Goal: Task Accomplishment & Management: Manage account settings

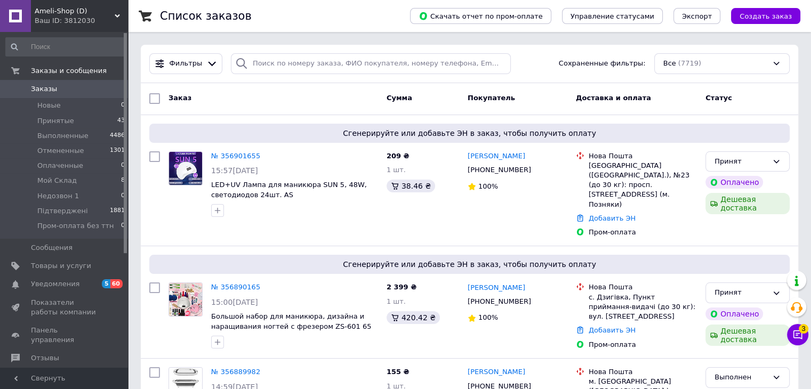
click at [68, 12] on span "Ameli-Shop (D)" at bounding box center [75, 11] width 80 height 10
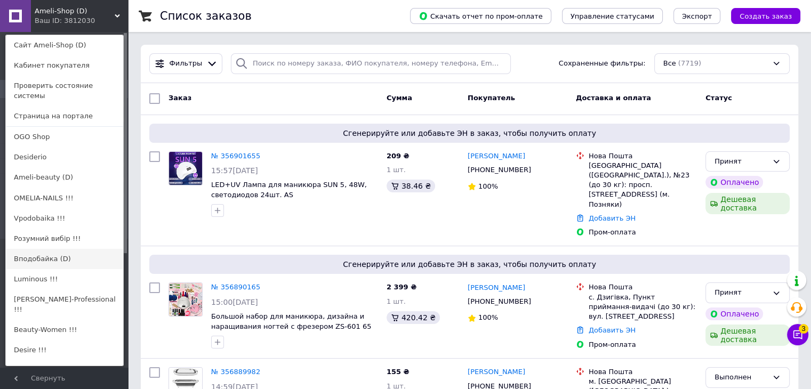
click at [53, 250] on link "Вподобайка (D)" at bounding box center [64, 259] width 117 height 20
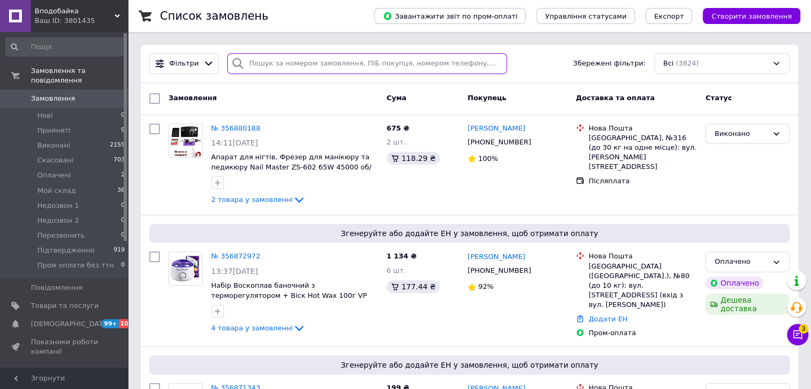
click at [298, 67] on input "search" at bounding box center [367, 63] width 280 height 21
paste input "0509732452"
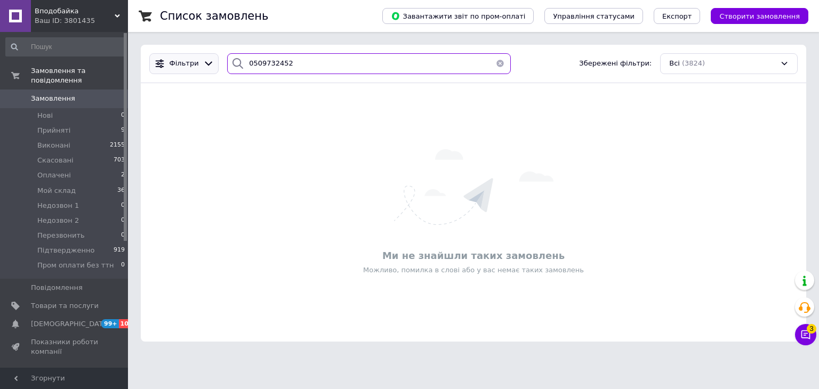
paste input "20451217481131"
drag, startPoint x: 321, startPoint y: 65, endPoint x: 191, endPoint y: 68, distance: 129.6
click at [191, 68] on div "Фільтри 20451217481131 Збережені фільтри: Всі (3824)" at bounding box center [473, 63] width 657 height 21
drag, startPoint x: 294, startPoint y: 73, endPoint x: 196, endPoint y: 72, distance: 98.1
click at [196, 72] on div "Фільтри 20451217481131 Збережені фільтри: Всі (3824)" at bounding box center [473, 63] width 657 height 21
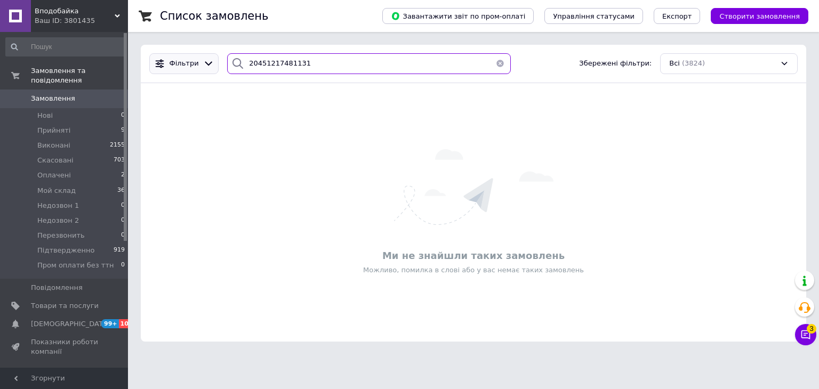
paste input "099) [PHONE_NUMBER]"
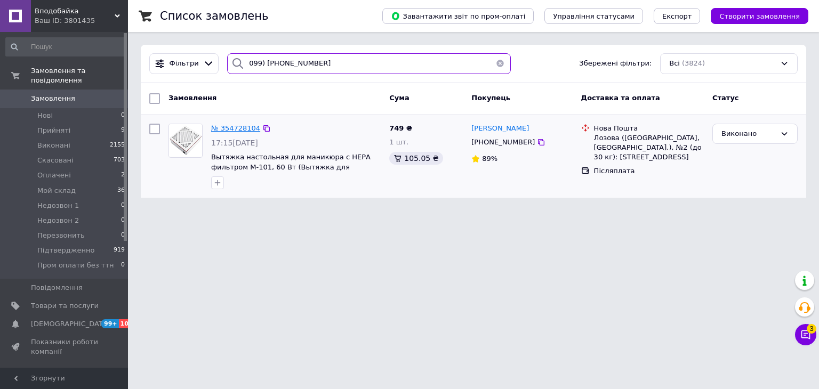
type input "099) [PHONE_NUMBER]"
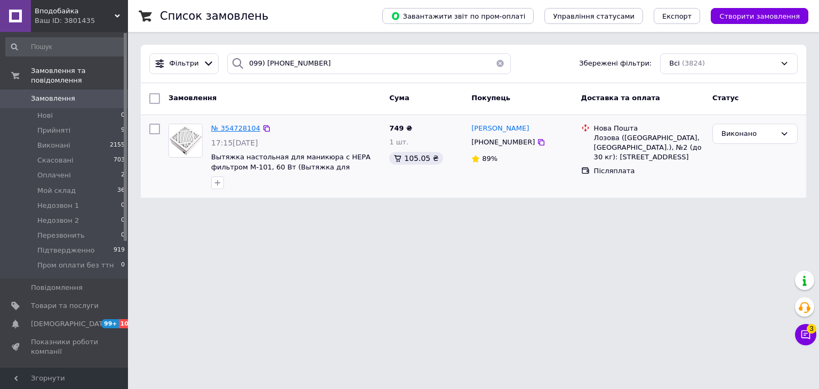
click at [232, 125] on span "№ 354728104" at bounding box center [235, 128] width 49 height 8
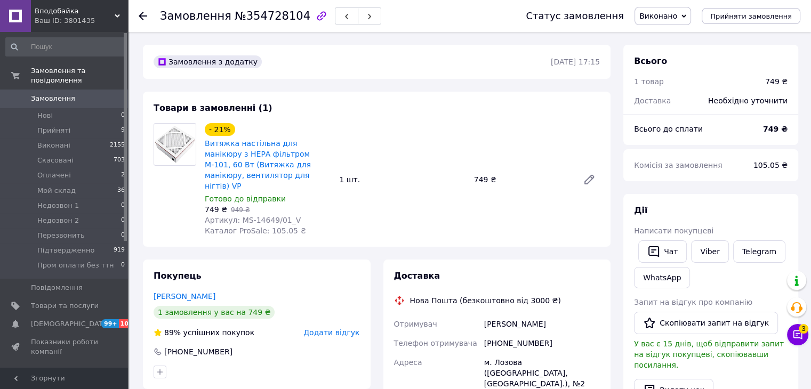
click at [677, 14] on span "Виконано" at bounding box center [658, 16] width 38 height 9
click at [686, 103] on li "Підтвердженно" at bounding box center [678, 106] width 87 height 16
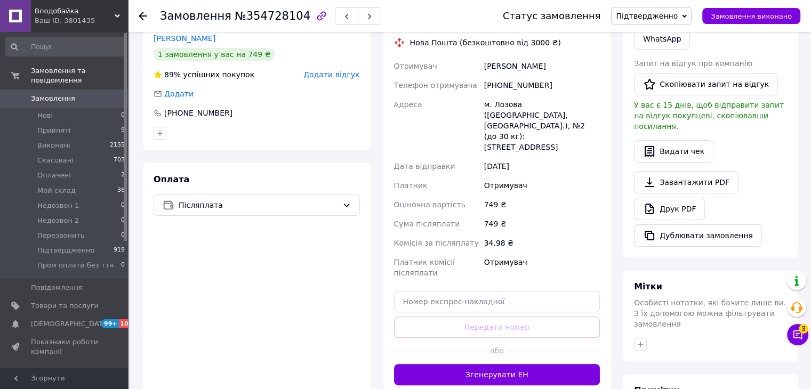
scroll to position [326, 0]
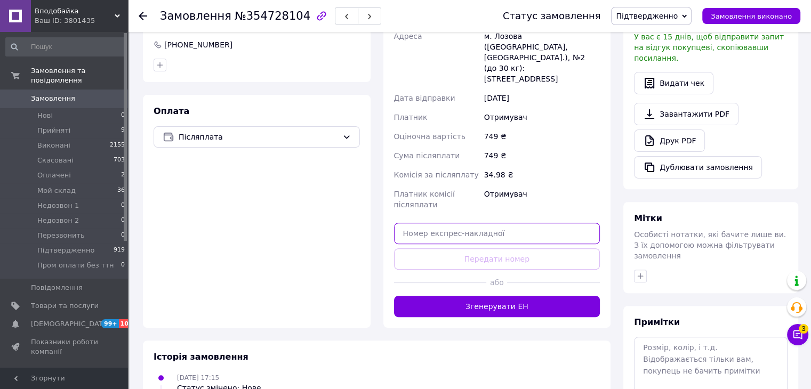
click at [486, 223] on input "text" at bounding box center [497, 233] width 206 height 21
paste input "20451217481131"
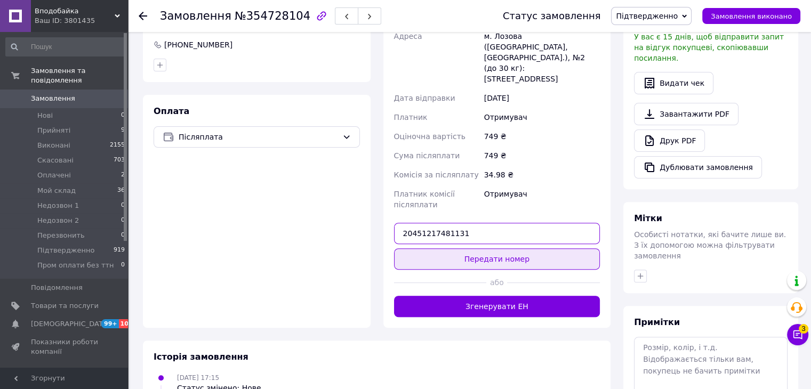
type input "20451217481131"
click at [492, 249] on button "Передати номер" at bounding box center [497, 259] width 206 height 21
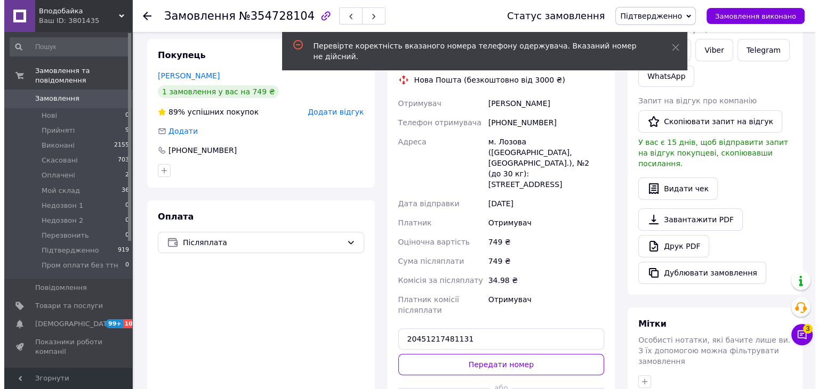
scroll to position [220, 0]
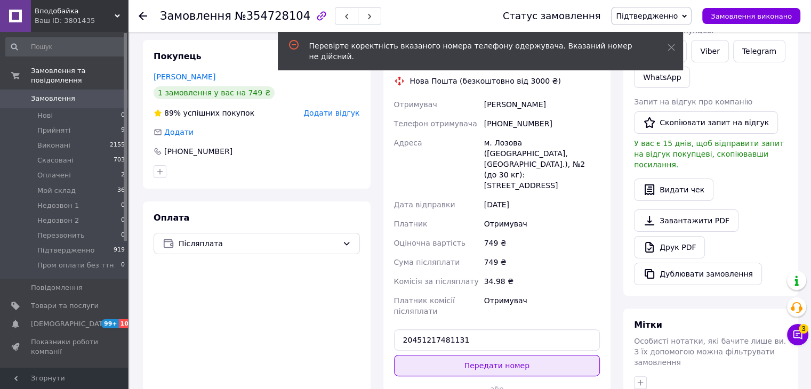
click at [459, 355] on button "Передати номер" at bounding box center [497, 365] width 206 height 21
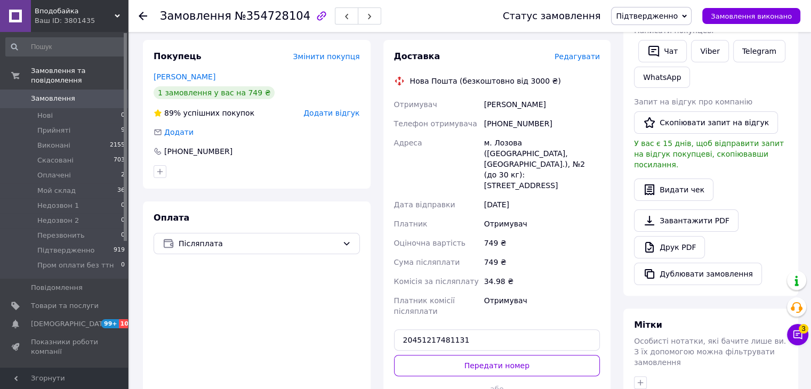
click at [583, 52] on span "Редагувати" at bounding box center [577, 56] width 45 height 9
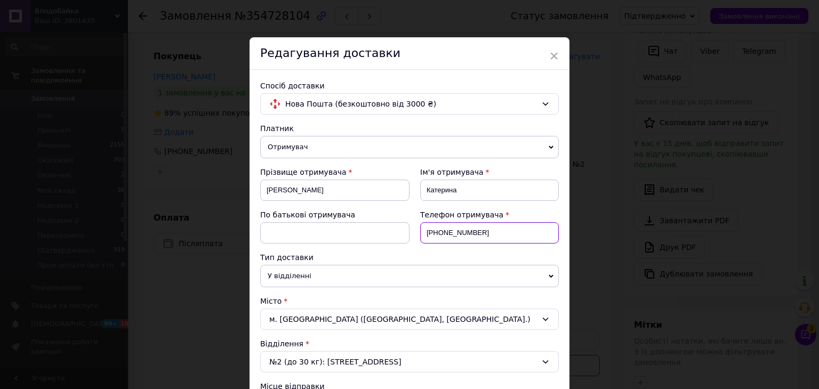
drag, startPoint x: 480, startPoint y: 231, endPoint x: 437, endPoint y: 231, distance: 42.7
click at [437, 231] on input "+380990024674" at bounding box center [489, 232] width 139 height 21
paste input "509732452"
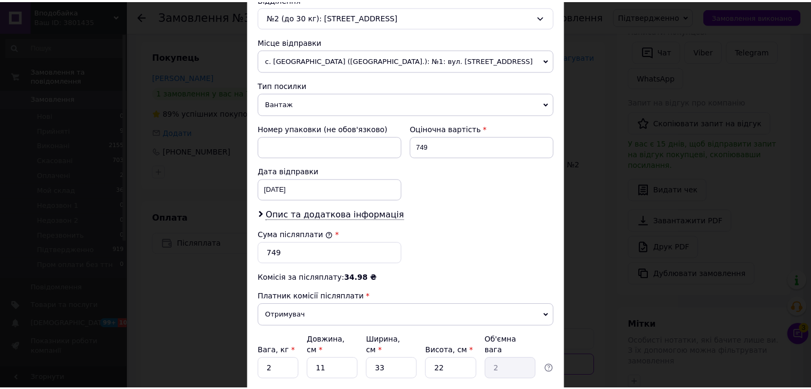
scroll to position [421, 0]
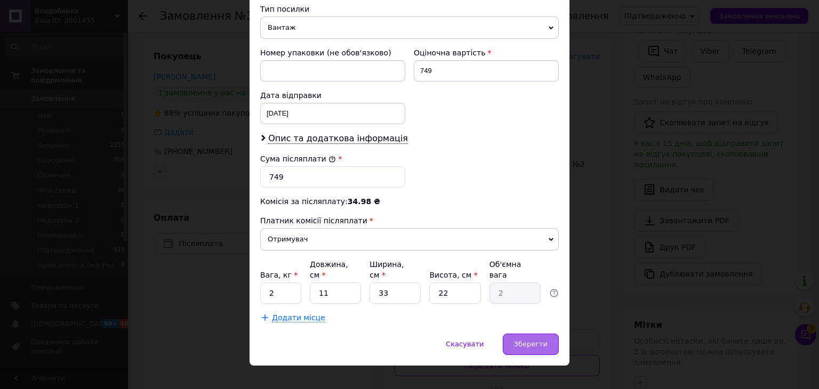
type input "+380509732452"
click at [539, 340] on span "Зберегти" at bounding box center [531, 344] width 34 height 8
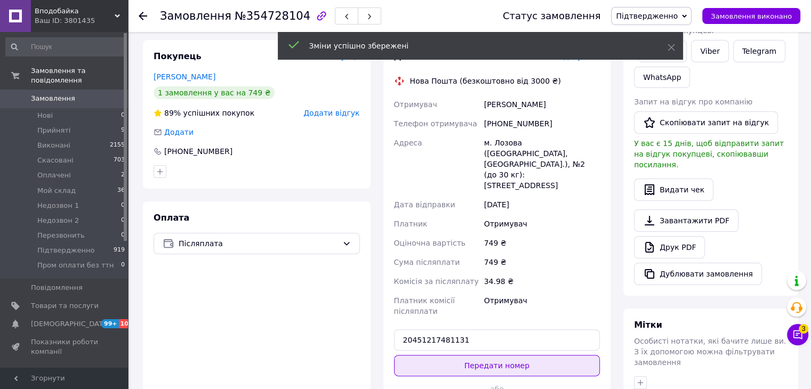
click at [497, 355] on button "Передати номер" at bounding box center [497, 365] width 206 height 21
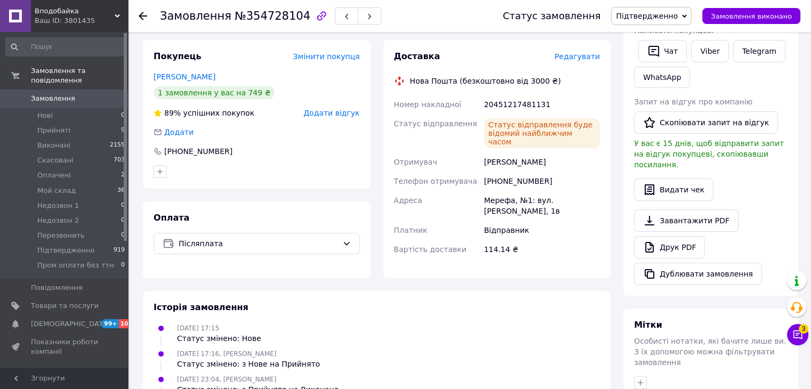
click at [692, 12] on span "Підтвердженно" at bounding box center [651, 16] width 81 height 18
click at [677, 68] on li "Скасовано" at bounding box center [655, 69] width 87 height 16
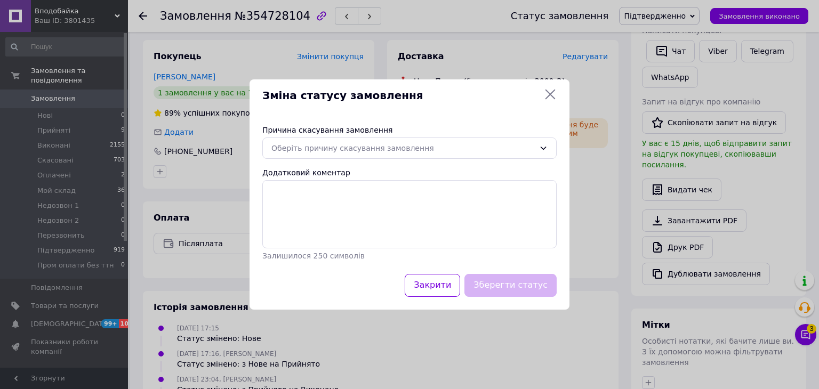
click at [453, 158] on div "Оберіть причину скасування замовлення" at bounding box center [409, 148] width 294 height 21
click at [447, 149] on div "Оберіть причину скасування замовлення" at bounding box center [402, 148] width 263 height 12
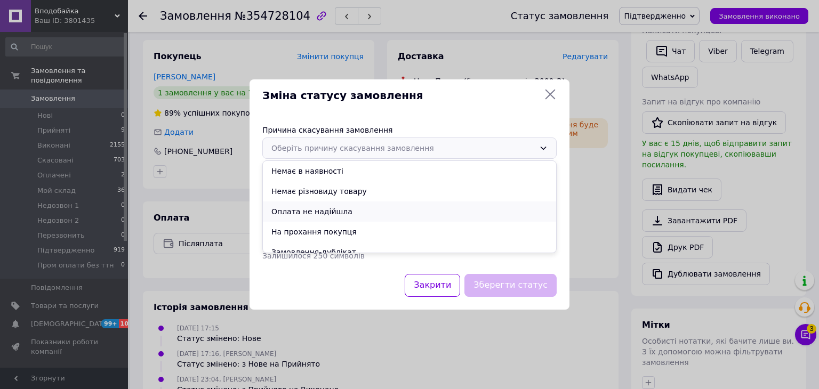
click at [391, 215] on li "Оплата не надійшла" at bounding box center [409, 212] width 293 height 20
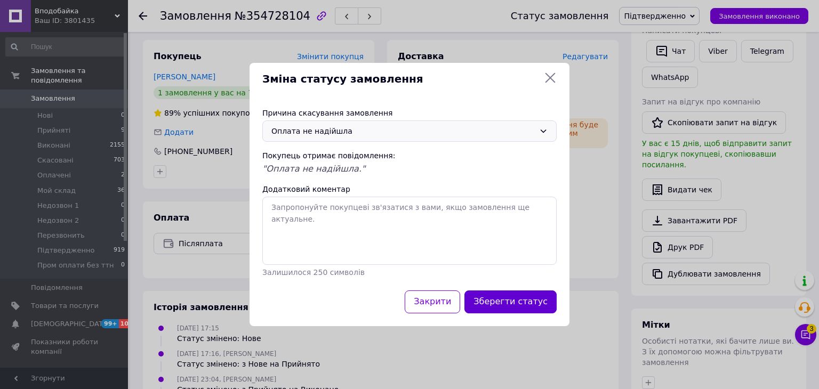
click at [489, 297] on button "Зберегти статус" at bounding box center [511, 302] width 92 height 23
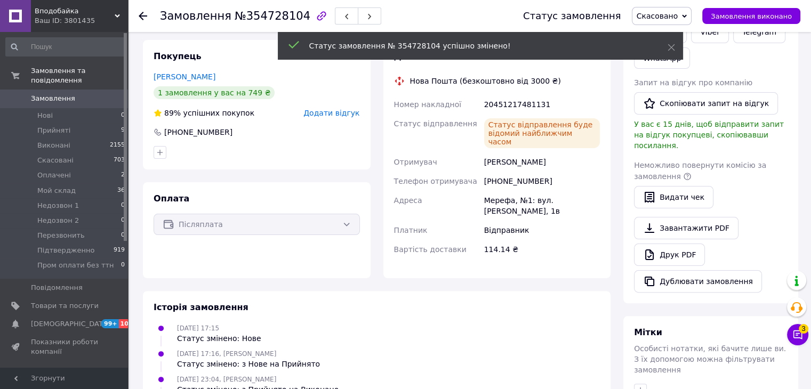
click at [141, 17] on use at bounding box center [143, 16] width 9 height 9
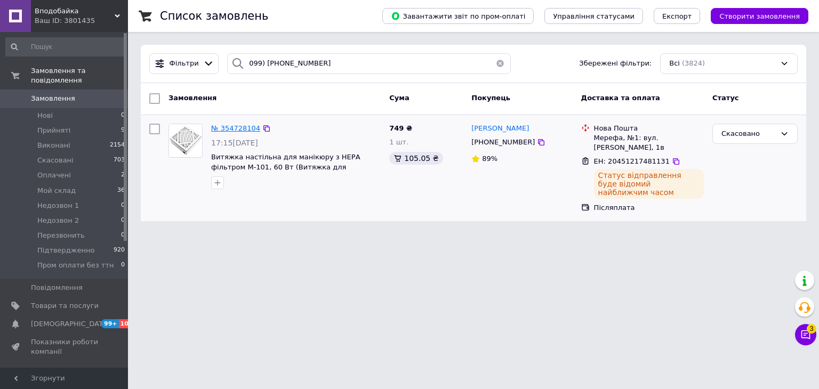
click at [244, 125] on span "№ 354728104" at bounding box center [235, 128] width 49 height 8
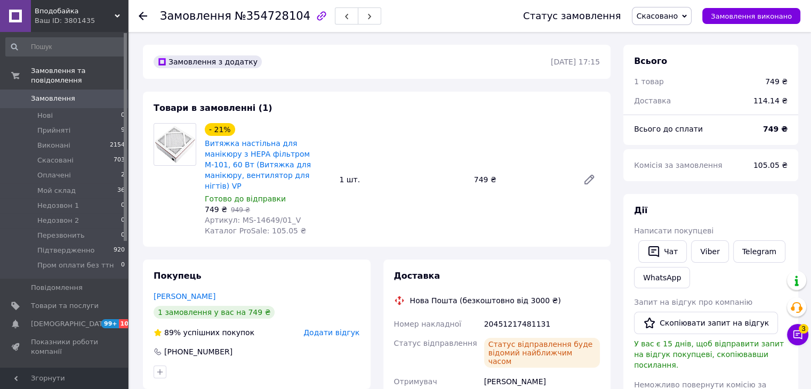
click at [145, 17] on icon at bounding box center [143, 16] width 9 height 9
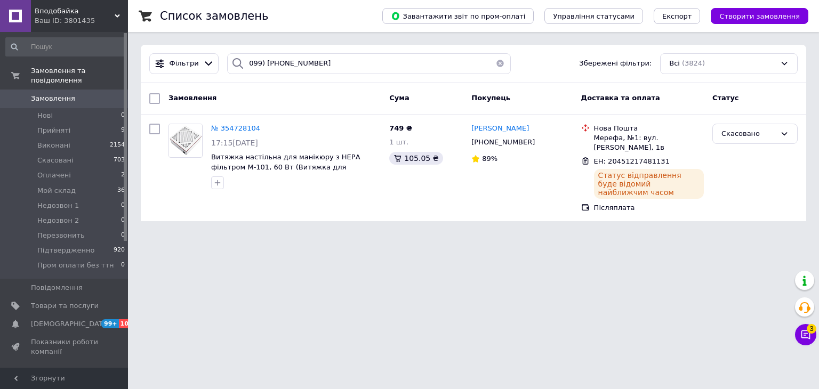
click at [95, 23] on div "Ваш ID: 3801435" at bounding box center [81, 21] width 93 height 10
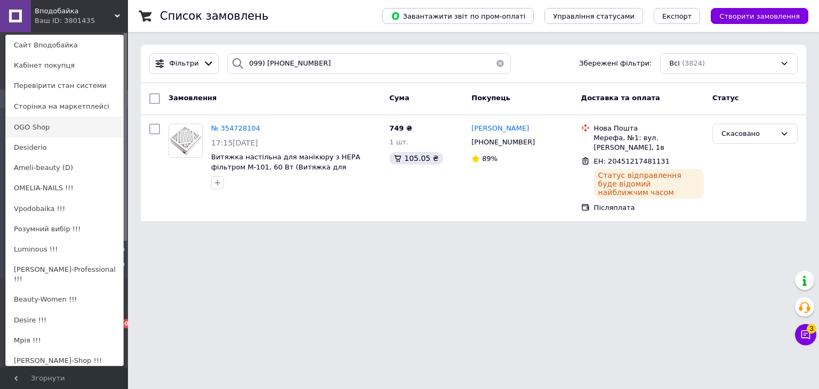
click at [80, 130] on link "OGO Shop" at bounding box center [64, 127] width 117 height 20
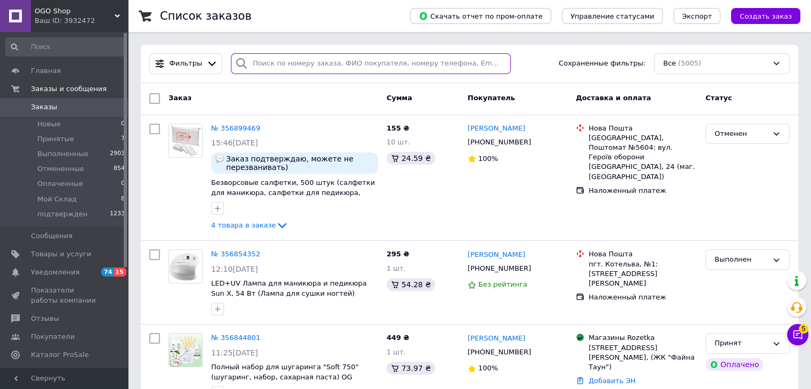
click at [343, 65] on input "search" at bounding box center [371, 63] width 280 height 21
paste input "(050) 606-40-84"
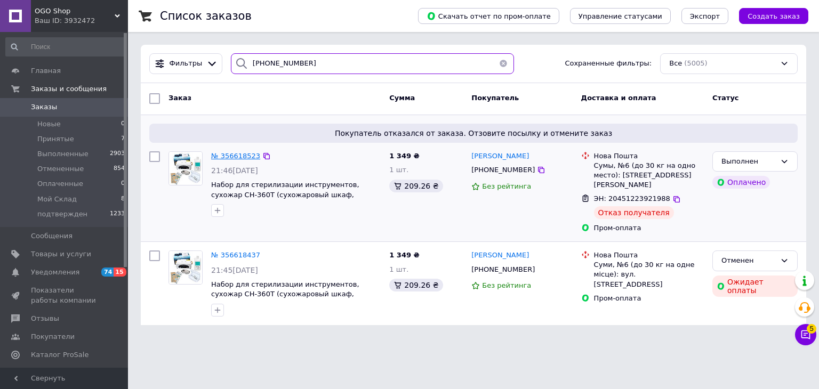
type input "(050) 606-40-84"
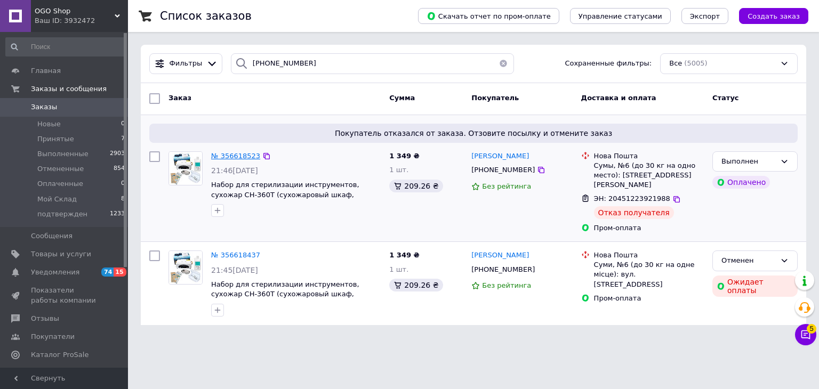
click at [234, 156] on span "№ 356618523" at bounding box center [235, 156] width 49 height 8
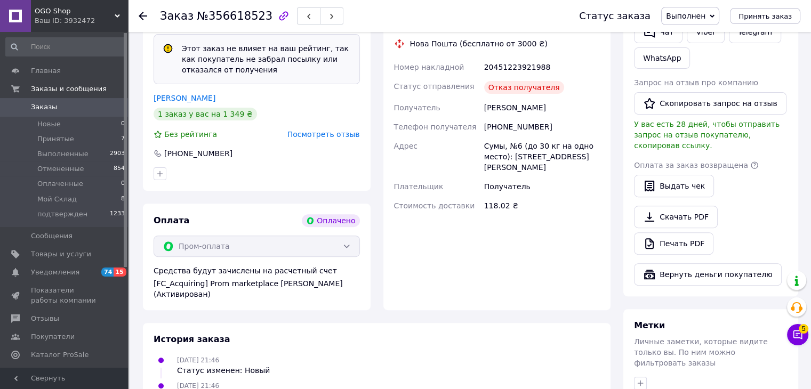
scroll to position [320, 0]
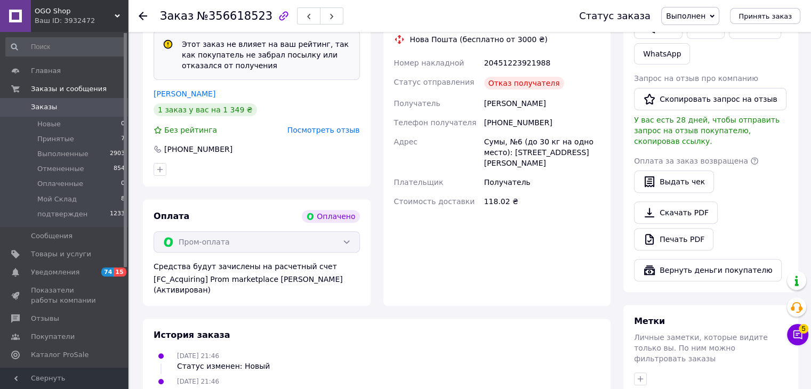
click at [698, 14] on span "Выполнен" at bounding box center [685, 16] width 39 height 9
click at [559, 274] on div "Доставка Нова Пошта (бесплатно от 3000 ₴) Номер накладной 20451223921988 Статус…" at bounding box center [497, 152] width 228 height 308
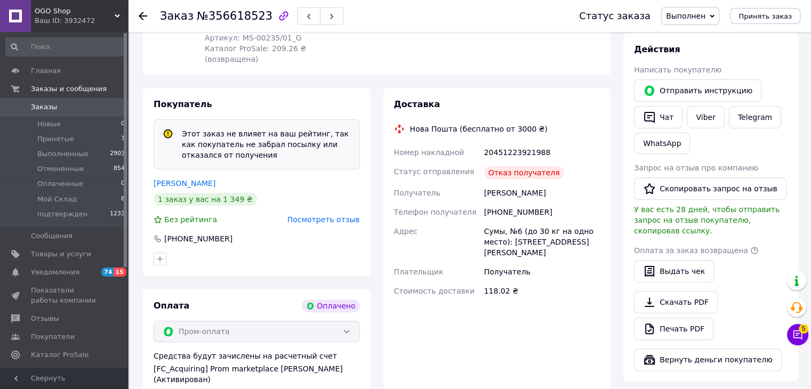
scroll to position [213, 0]
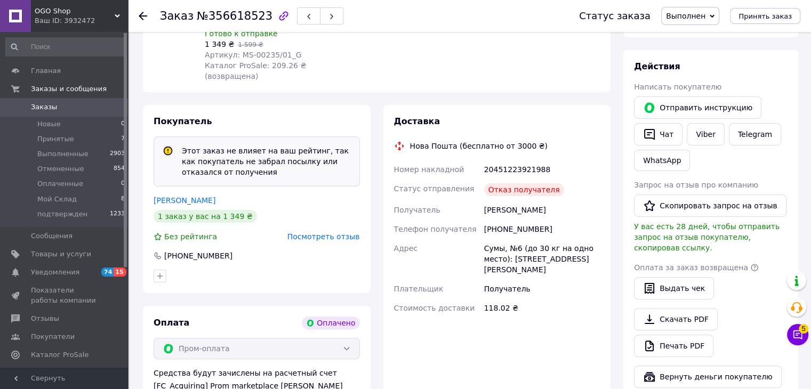
click at [68, 21] on div "Ваш ID: 3932472" at bounding box center [81, 21] width 93 height 10
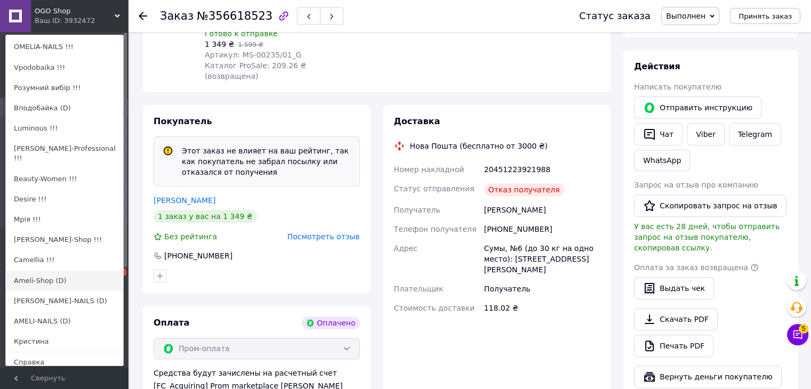
scroll to position [139, 0]
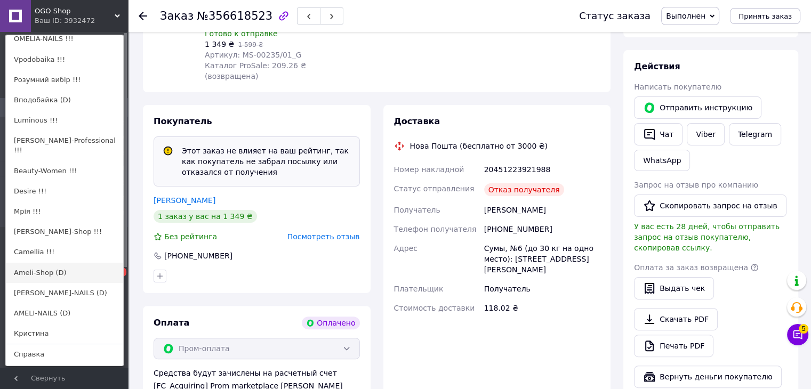
click at [62, 263] on link "Ameli-Shop (D)" at bounding box center [64, 273] width 117 height 20
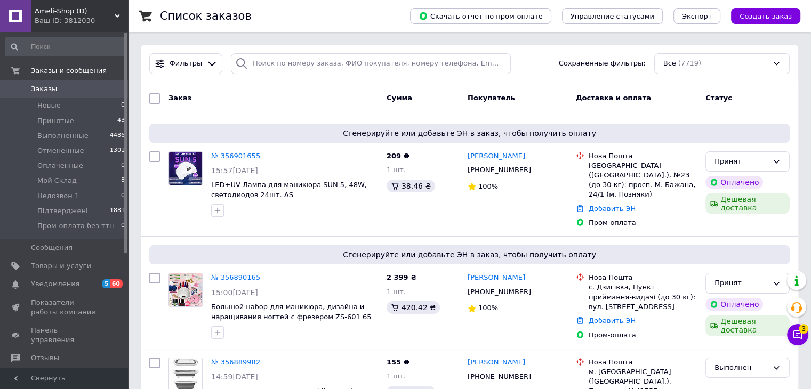
click at [297, 76] on div "Фильтры Сохраненные фильтры: Все (7719)" at bounding box center [470, 64] width 658 height 38
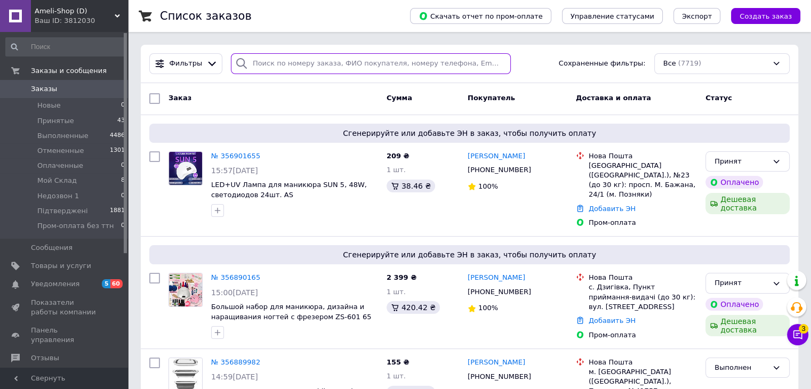
click at [298, 68] on input "search" at bounding box center [371, 63] width 280 height 21
paste input "(099) 313-05-83"
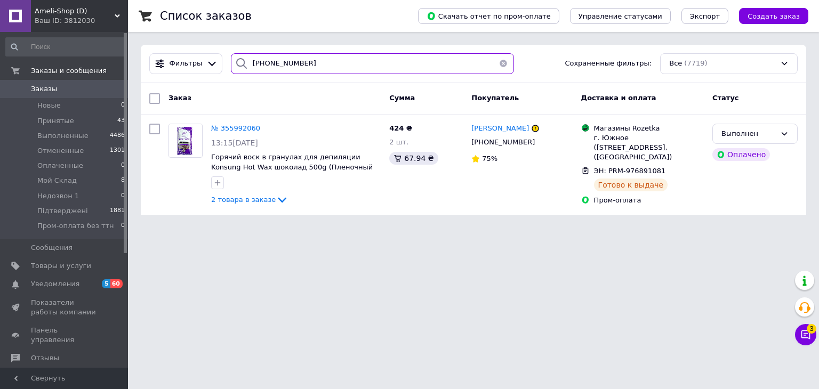
drag, startPoint x: 339, startPoint y: 64, endPoint x: 221, endPoint y: 64, distance: 118.4
click at [221, 64] on div "Фильтры (099) 313-05-83 Сохраненные фильтры: Все (7719)" at bounding box center [473, 63] width 657 height 21
paste input "0663048558"
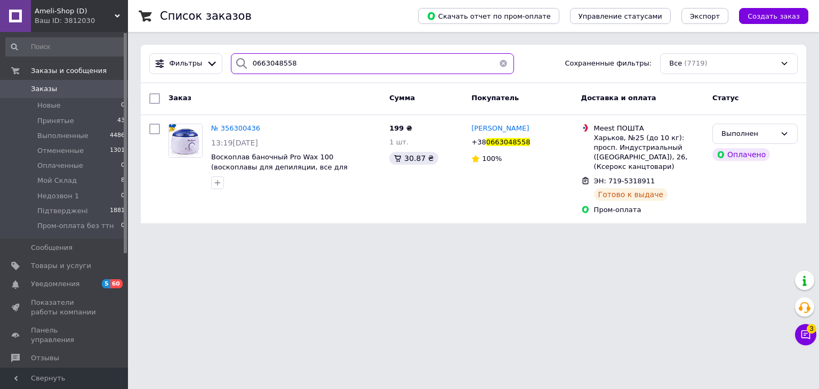
type input "0663048558"
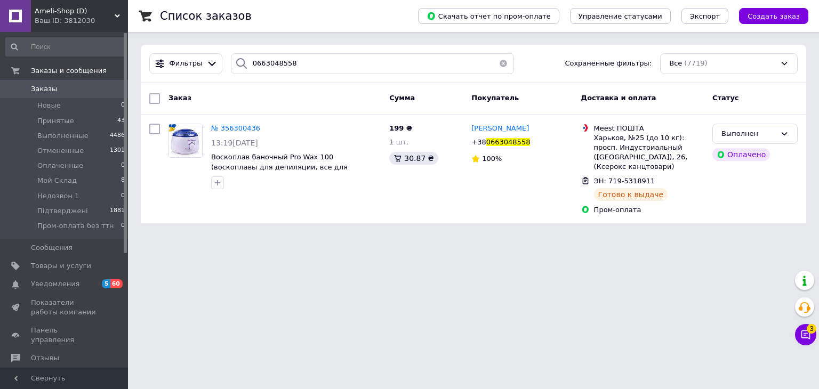
click at [100, 22] on div "Ваш ID: 3812030" at bounding box center [81, 21] width 93 height 10
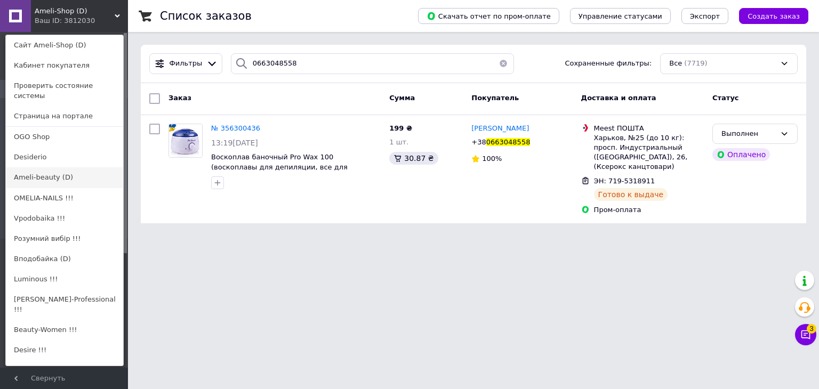
click at [52, 170] on link "Ameli-beauty (D)" at bounding box center [64, 177] width 117 height 20
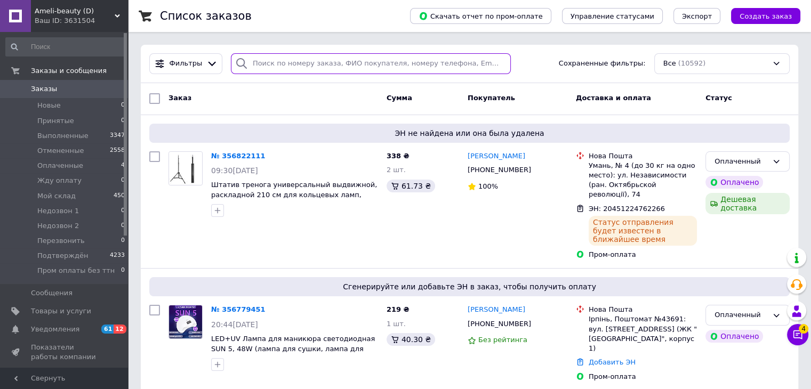
click at [304, 67] on input "search" at bounding box center [371, 63] width 280 height 21
paste input "0973965632"
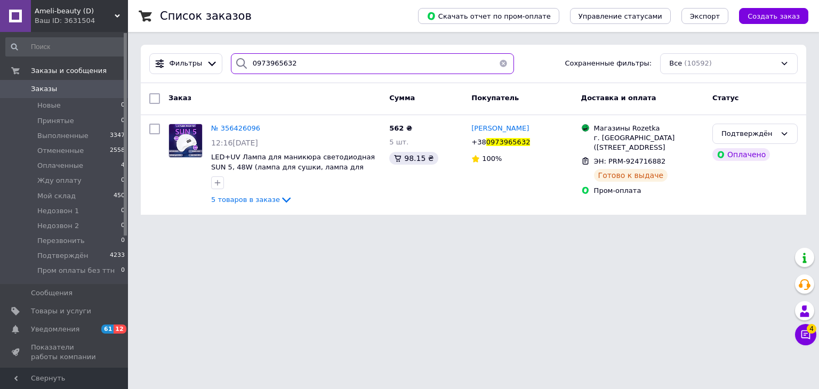
type input "0973965632"
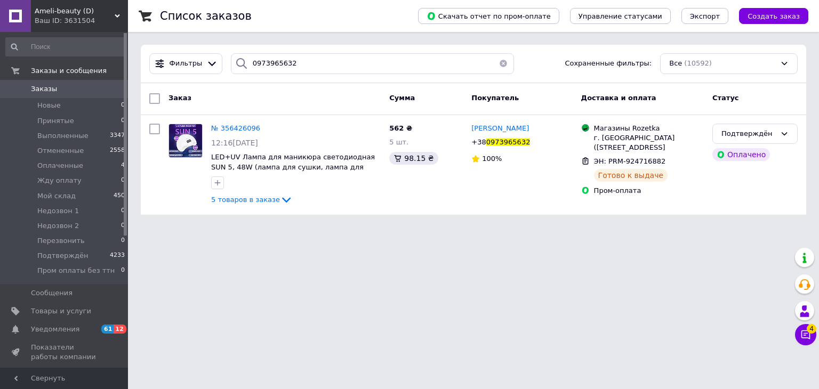
click at [57, 23] on div "Ваш ID: 3631504" at bounding box center [81, 21] width 93 height 10
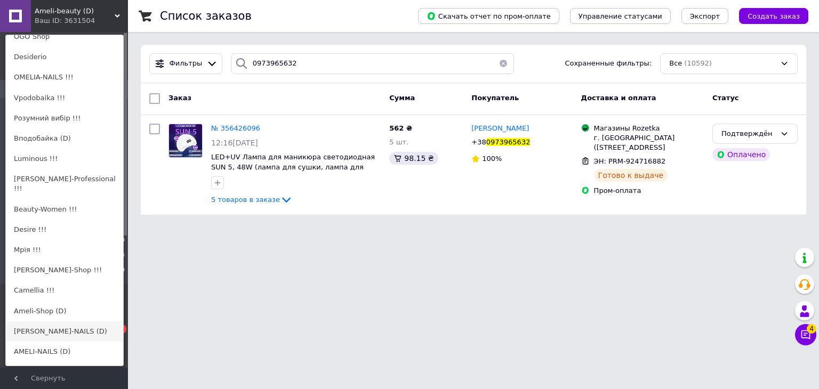
scroll to position [139, 0]
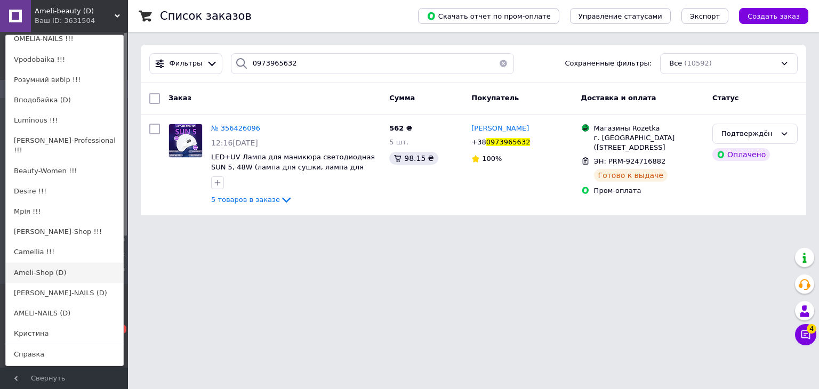
click at [61, 263] on link "Ameli-Shop (D)" at bounding box center [64, 273] width 117 height 20
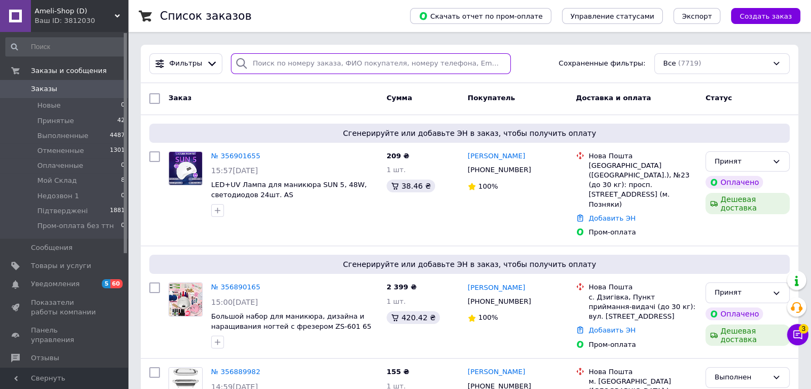
click at [298, 59] on input "search" at bounding box center [371, 63] width 280 height 21
paste input "[PHONE_NUMBER]"
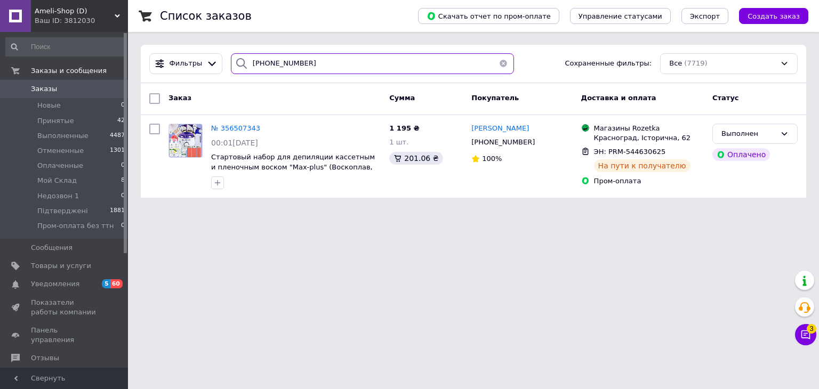
drag, startPoint x: 321, startPoint y: 66, endPoint x: 223, endPoint y: 61, distance: 97.7
click at [227, 61] on div "[PHONE_NUMBER]" at bounding box center [373, 63] width 292 height 21
paste input "0632328985"
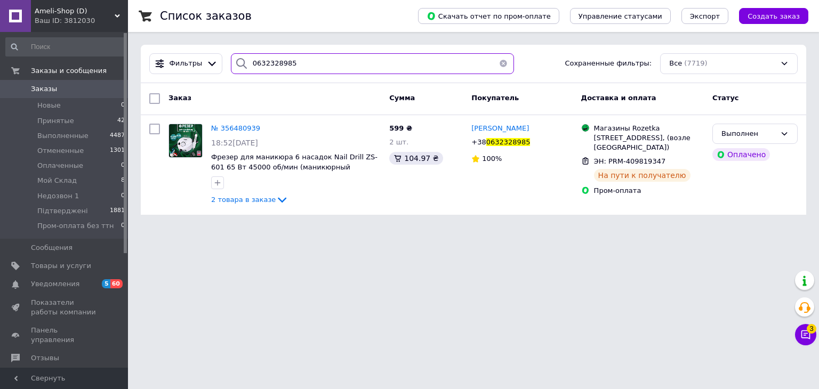
type input "0632328985"
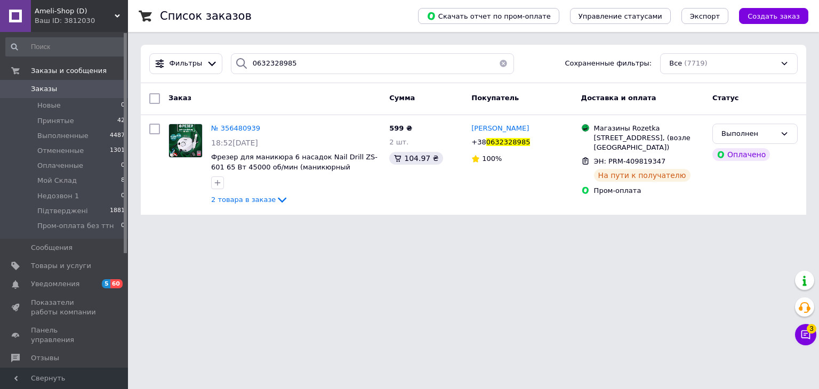
click at [98, 16] on div "Ваш ID: 3812030" at bounding box center [81, 21] width 93 height 10
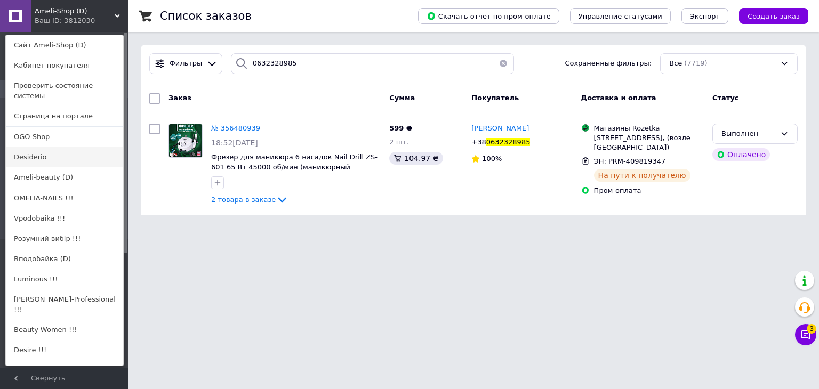
click at [61, 148] on link "Desiderio" at bounding box center [64, 157] width 117 height 20
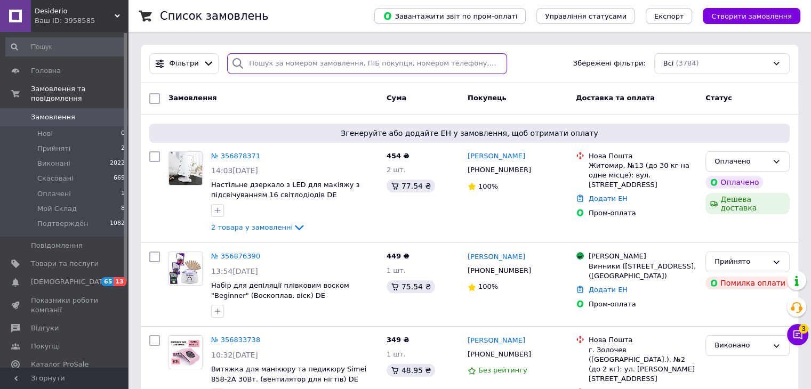
click at [333, 65] on input "search" at bounding box center [367, 63] width 280 height 21
paste input "(066) 416-06-57"
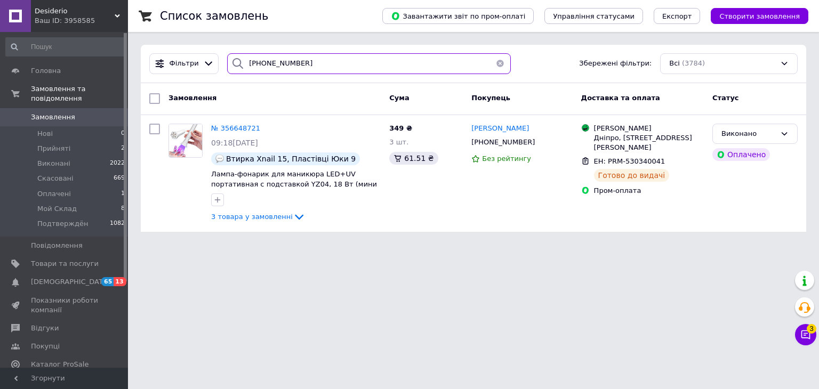
type input "(066) 416-06-57"
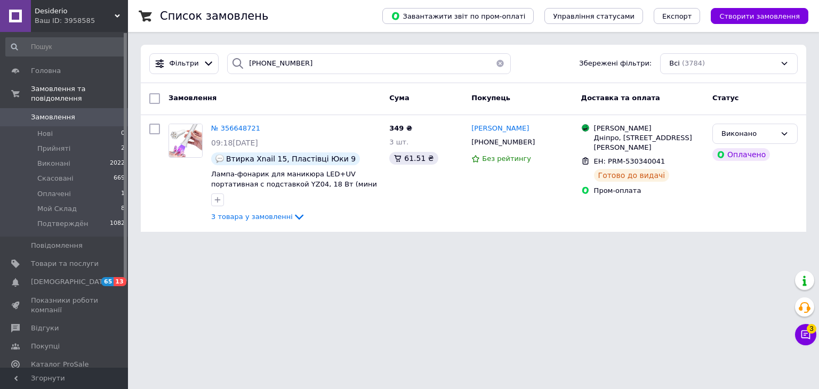
click at [92, 18] on div "Ваш ID: 3958585" at bounding box center [81, 21] width 93 height 10
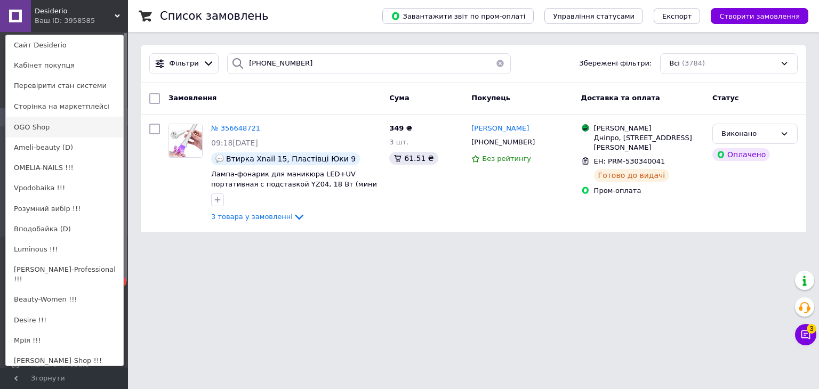
click at [58, 125] on link "OGO Shop" at bounding box center [64, 127] width 117 height 20
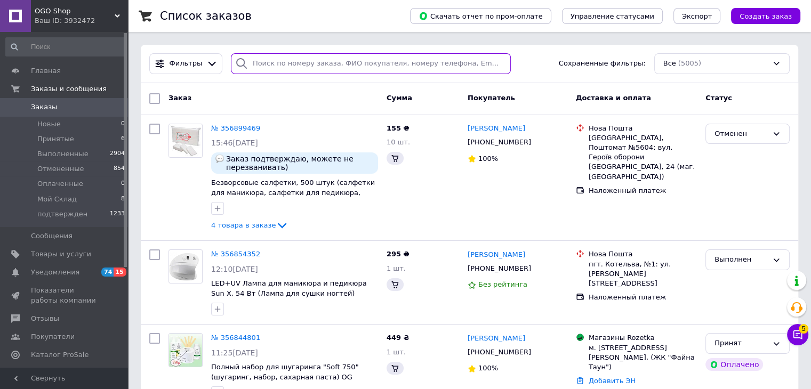
click at [317, 59] on input "search" at bounding box center [371, 63] width 280 height 21
paste input "[PHONE_NUMBER]"
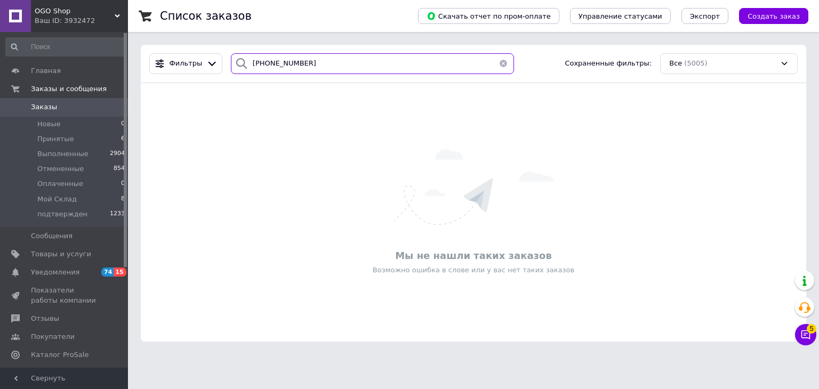
drag, startPoint x: 331, startPoint y: 63, endPoint x: 226, endPoint y: 66, distance: 104.6
click at [231, 66] on div "[PHONE_NUMBER]" at bounding box center [373, 63] width 284 height 21
paste input "719-5471279"
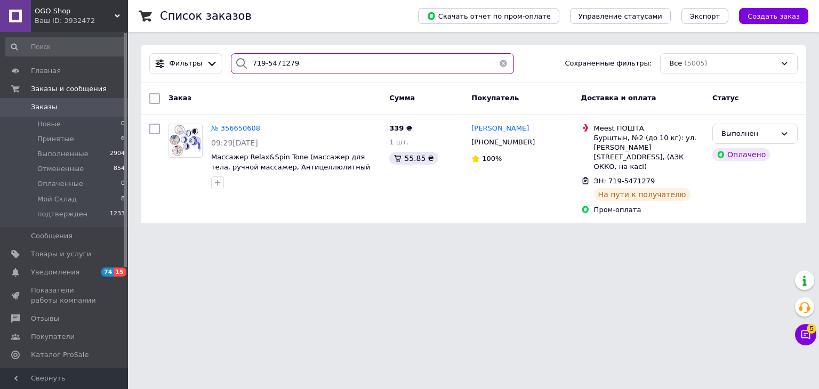
type input "719-5471279"
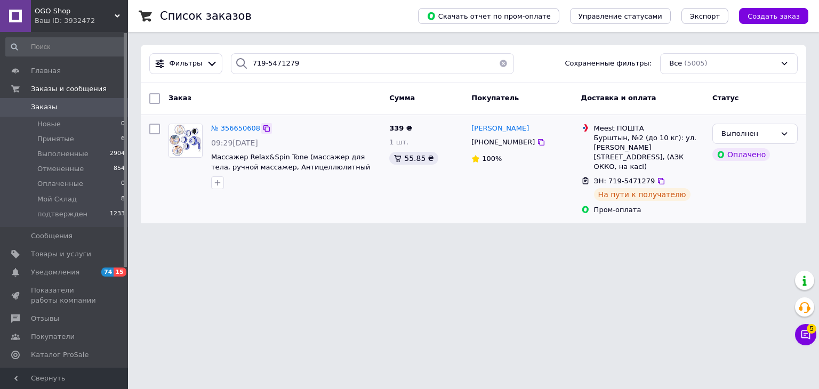
click at [262, 126] on icon at bounding box center [266, 128] width 9 height 9
click at [89, 21] on div "Ваш ID: 3932472" at bounding box center [81, 21] width 93 height 10
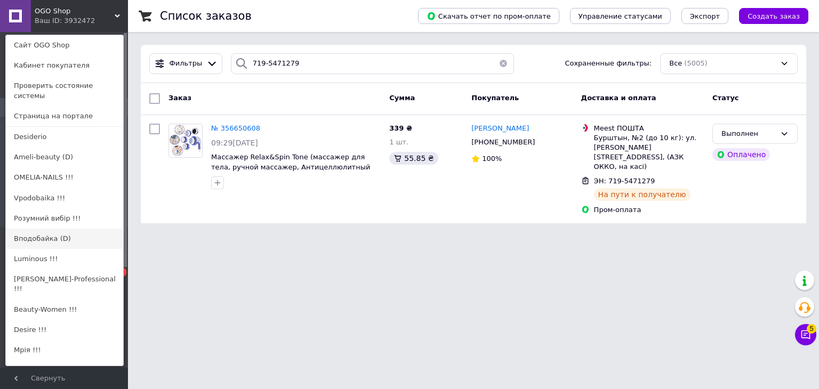
click at [65, 232] on link "Вподобайка (D)" at bounding box center [64, 239] width 117 height 20
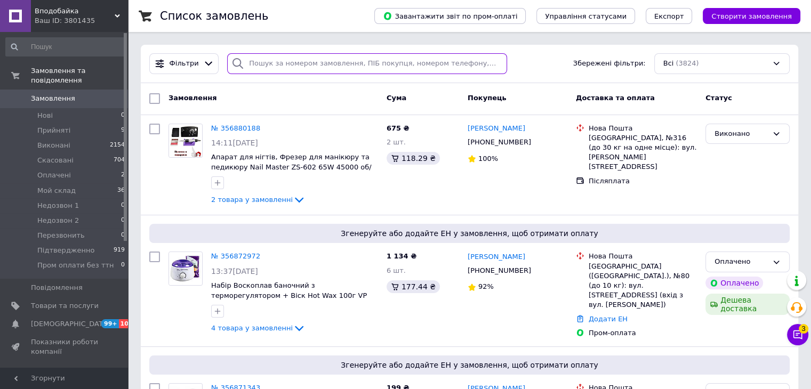
click at [321, 65] on input "search" at bounding box center [367, 63] width 280 height 21
paste input "(067) 592-53-31"
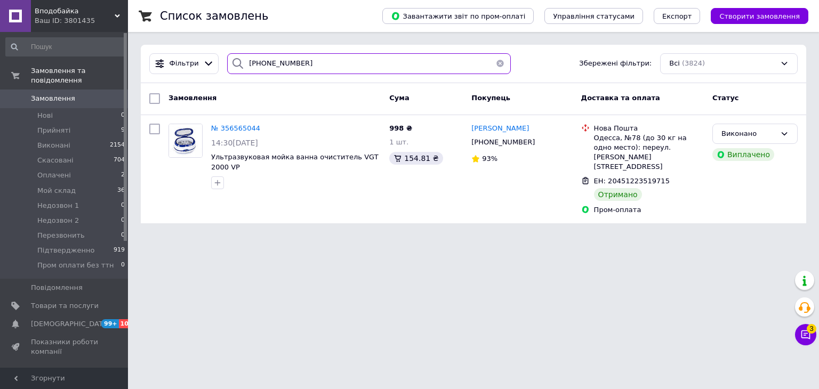
type input "(067) 592-53-31"
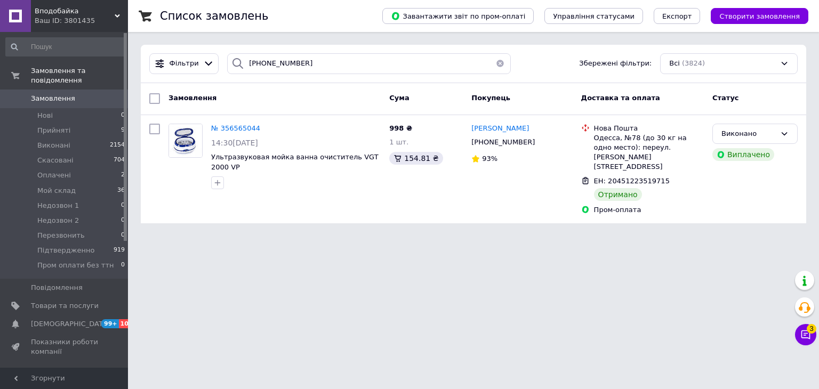
drag, startPoint x: 74, startPoint y: 9, endPoint x: 80, endPoint y: 12, distance: 7.2
click at [75, 9] on span "Вподобайка" at bounding box center [75, 11] width 80 height 10
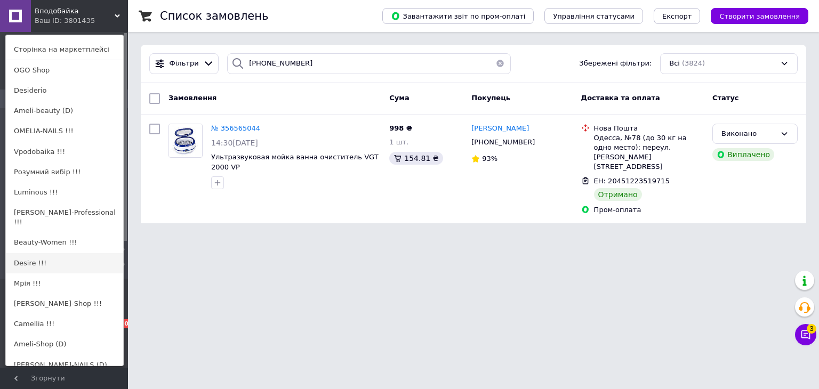
scroll to position [139, 0]
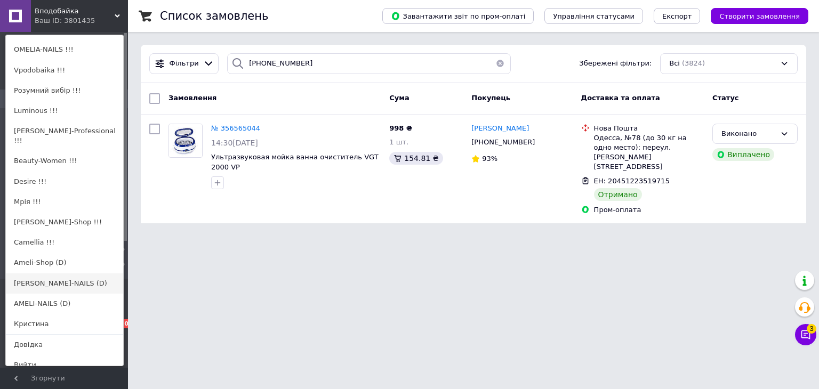
click at [69, 274] on link "[PERSON_NAME]-NAILS (D)" at bounding box center [64, 284] width 117 height 20
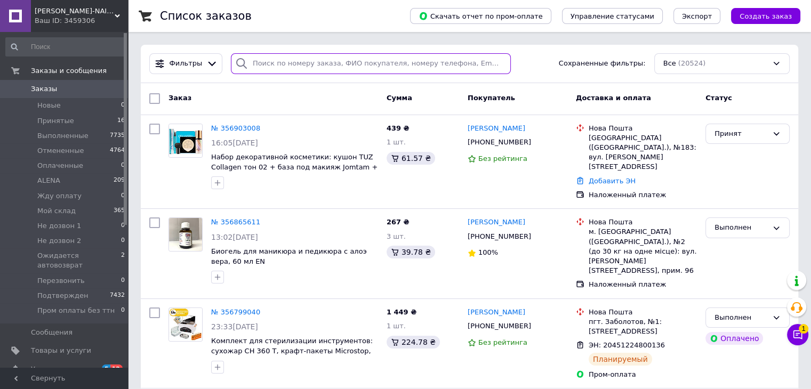
click at [310, 69] on input "search" at bounding box center [371, 63] width 280 height 21
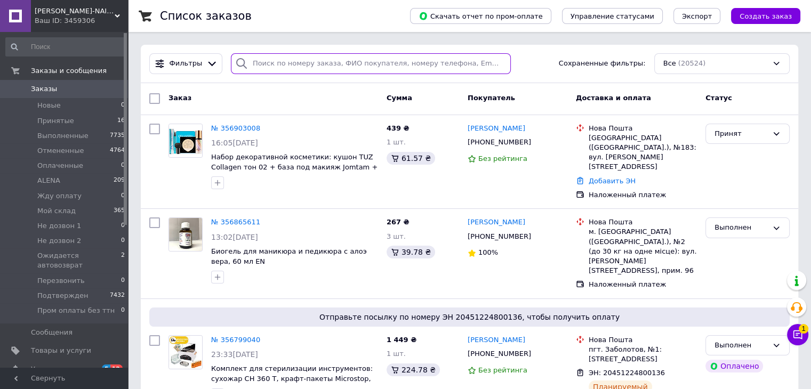
paste input "[PHONE_NUMBER]"
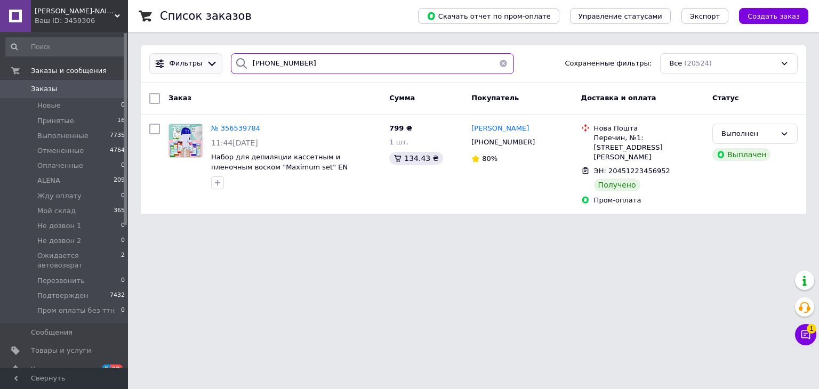
drag, startPoint x: 333, startPoint y: 61, endPoint x: 201, endPoint y: 65, distance: 132.3
click at [201, 65] on div "Фильтры [PHONE_NUMBER] Сохраненные фильтры: Все (20524)" at bounding box center [473, 63] width 657 height 21
paste input "0956970745"
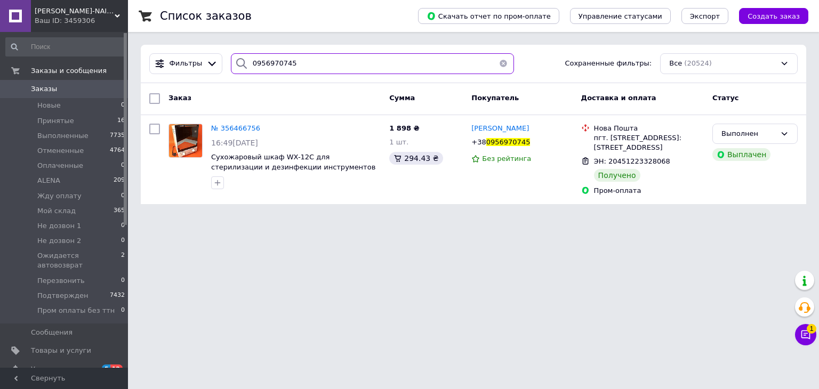
type input "0956970745"
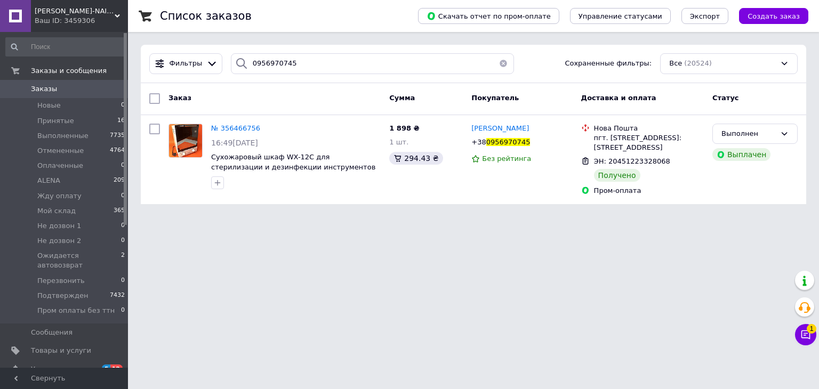
drag, startPoint x: 78, startPoint y: 25, endPoint x: 81, endPoint y: 88, distance: 63.5
click at [78, 26] on div "[PERSON_NAME]-NAILS (D) Ваш ID: 3459306" at bounding box center [79, 16] width 97 height 32
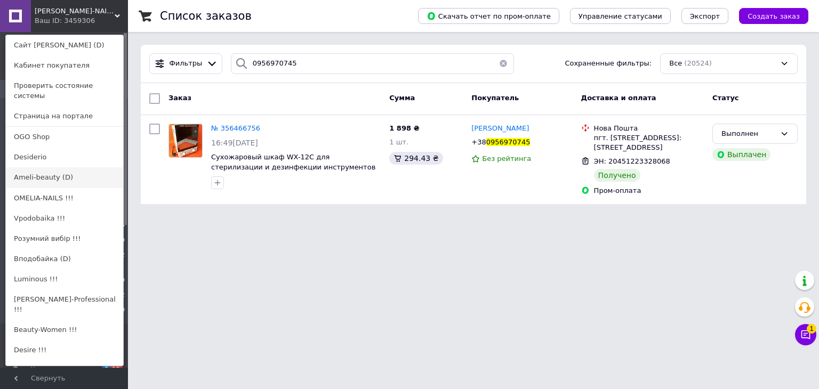
click at [78, 167] on link "Ameli-beauty (D)" at bounding box center [64, 177] width 117 height 20
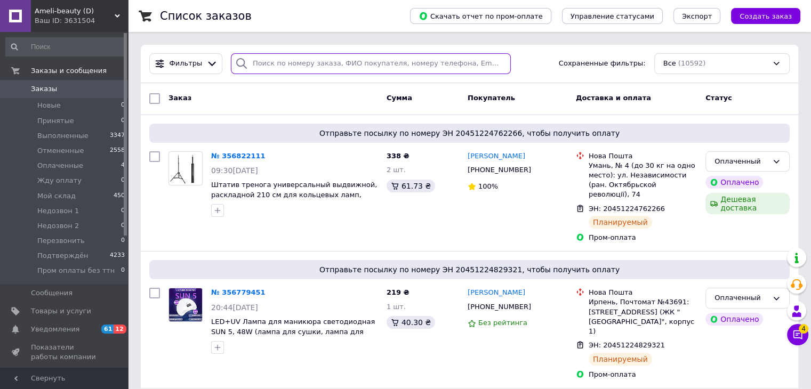
click at [329, 66] on input "search" at bounding box center [371, 63] width 280 height 21
paste input "(098) 845-91-71"
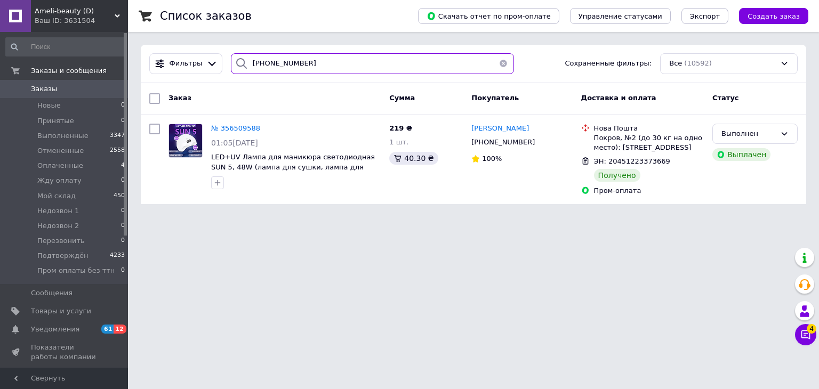
type input "(098) 845-91-71"
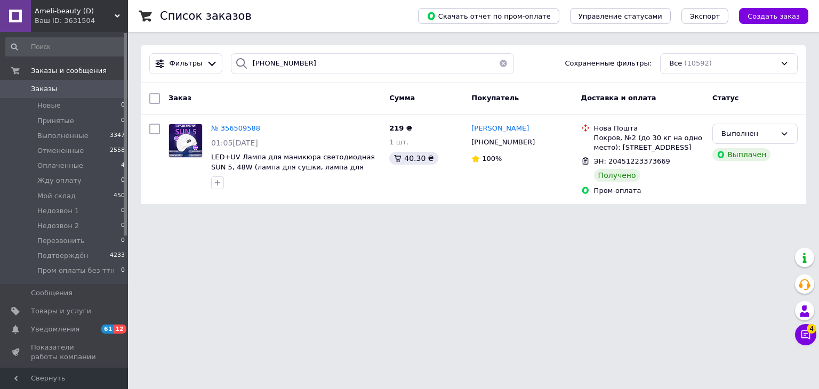
click at [71, 22] on div "Ваш ID: 3631504" at bounding box center [81, 21] width 93 height 10
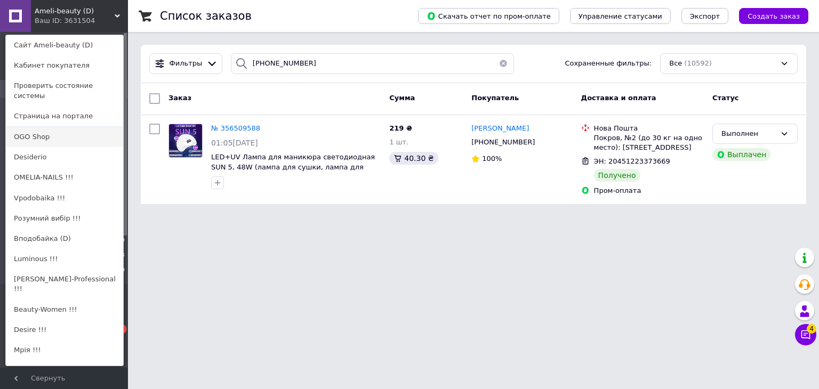
click at [65, 127] on link "OGO Shop" at bounding box center [64, 137] width 117 height 20
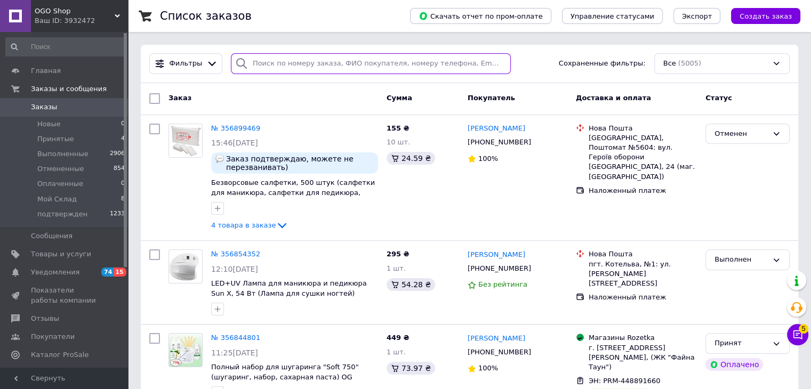
click at [293, 57] on input "search" at bounding box center [371, 63] width 280 height 21
paste input "20451223196594"
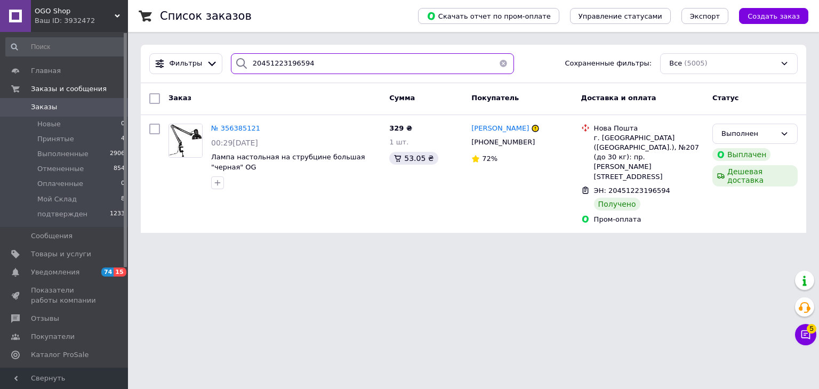
type input "20451223196594"
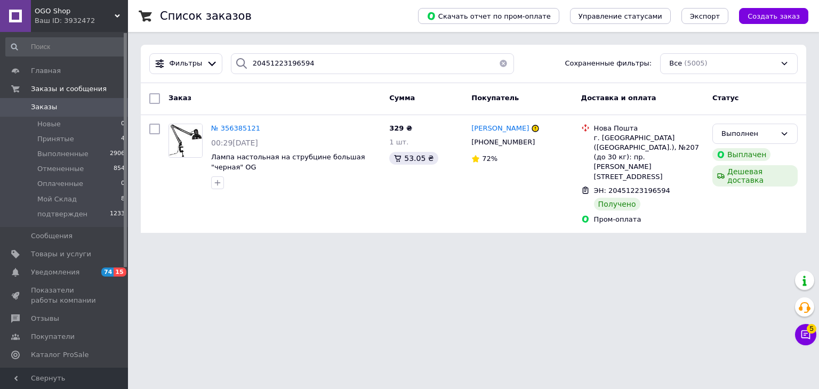
click at [86, 7] on span "OGO Shop" at bounding box center [75, 11] width 80 height 10
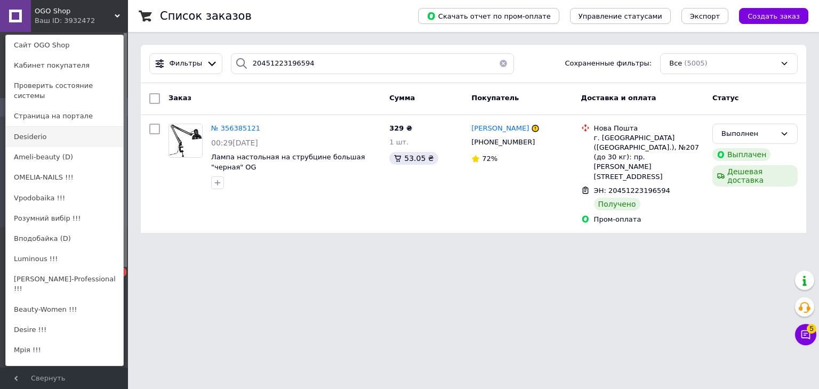
click at [62, 133] on link "Desiderio" at bounding box center [64, 137] width 117 height 20
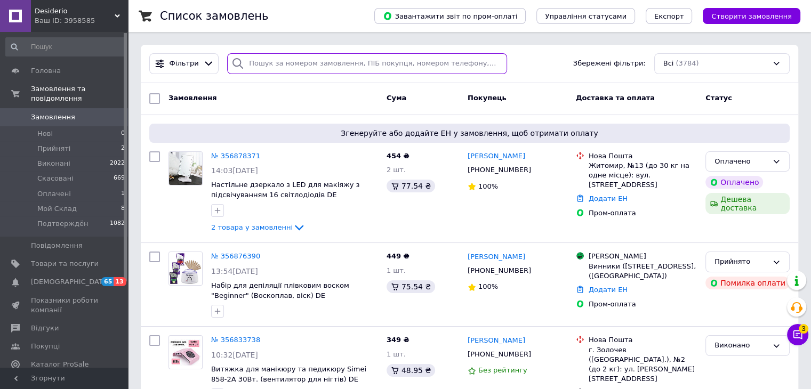
click at [317, 70] on input "search" at bounding box center [367, 63] width 280 height 21
paste input "(097) 121-04-20"
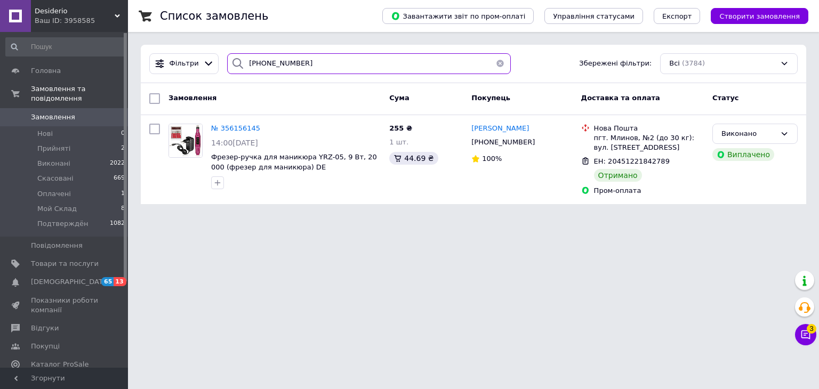
type input "(097) 121-04-20"
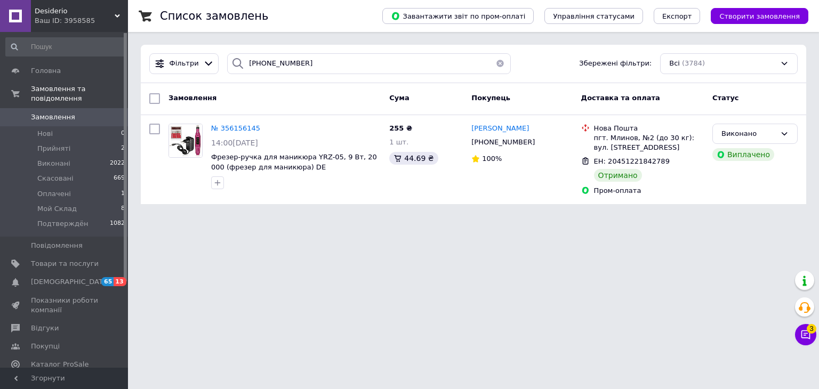
drag, startPoint x: 55, startPoint y: 15, endPoint x: 69, endPoint y: 78, distance: 64.3
click at [56, 17] on div "Ваш ID: 3958585" at bounding box center [81, 21] width 93 height 10
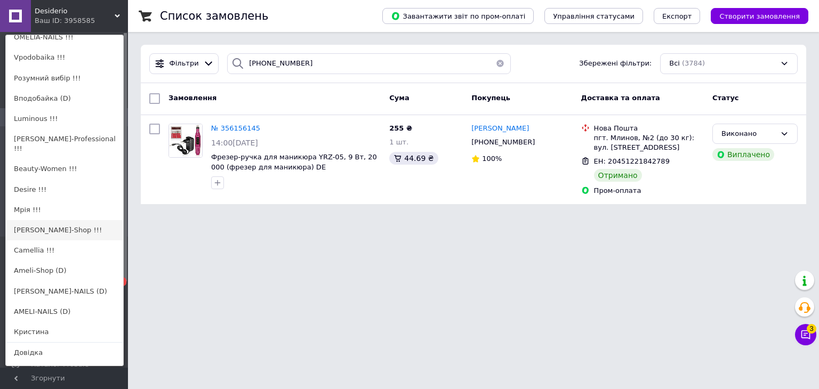
scroll to position [139, 0]
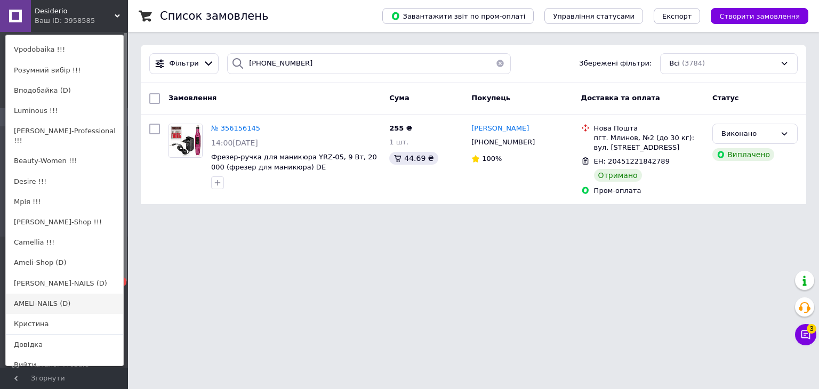
click at [84, 294] on link "AMELI-NAILS (D)" at bounding box center [64, 304] width 117 height 20
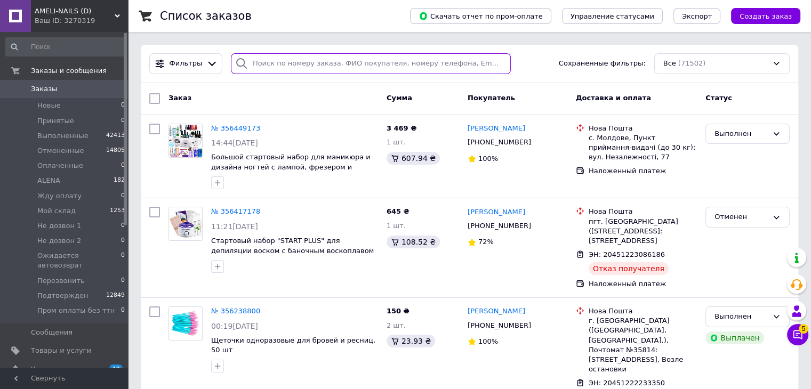
click at [315, 63] on input "search" at bounding box center [371, 63] width 280 height 21
paste input "(096) 477-78-67"
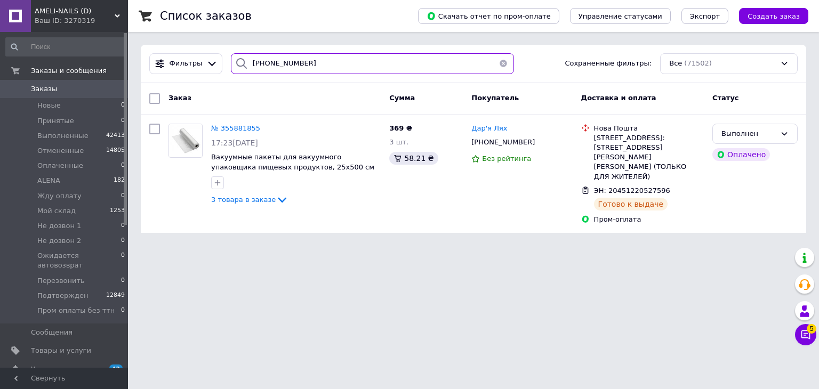
type input "(096) 477-78-67"
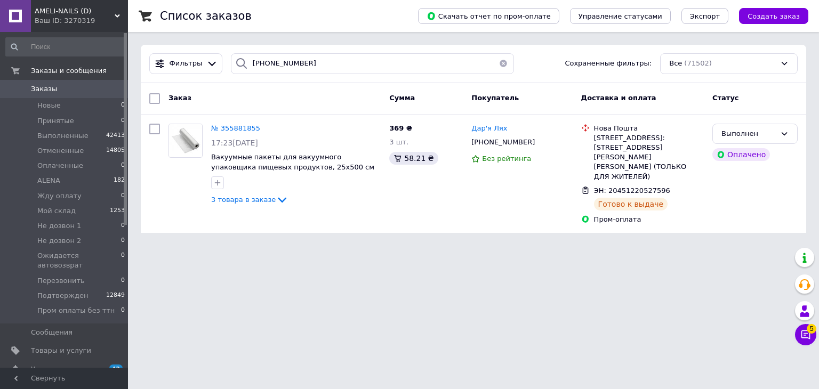
click at [68, 24] on div "Ваш ID: 3270319" at bounding box center [81, 21] width 93 height 10
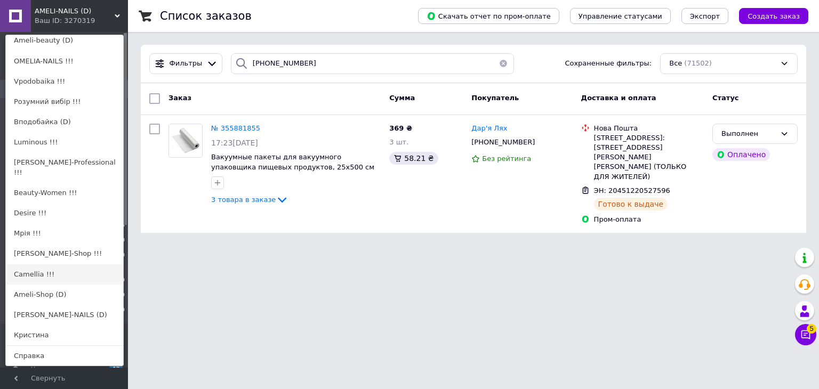
scroll to position [139, 0]
click at [82, 283] on link "Ameli-Shop (D)" at bounding box center [64, 293] width 117 height 20
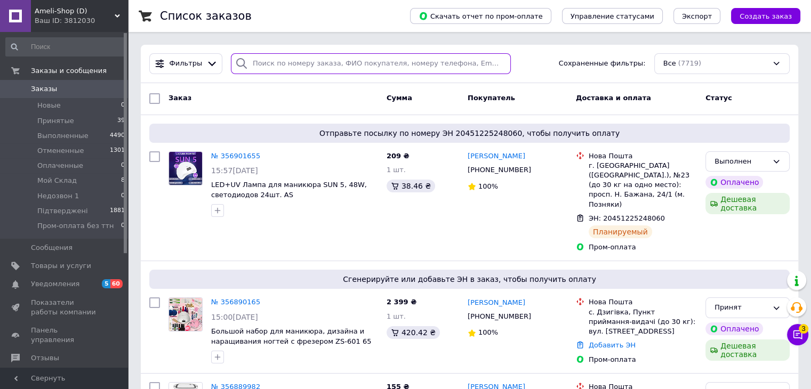
click at [337, 68] on input "search" at bounding box center [371, 63] width 280 height 21
paste input "0974324240"
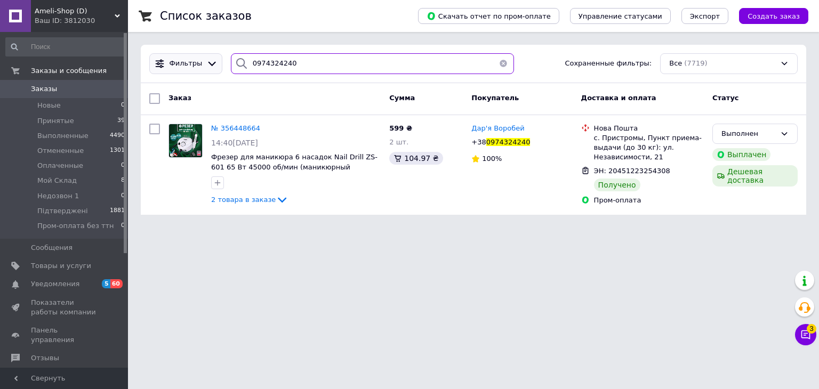
drag, startPoint x: 303, startPoint y: 58, endPoint x: 186, endPoint y: 65, distance: 117.5
click at [188, 65] on div "Фильтры 0974324240 Сохраненные фильтры: Все (7719)" at bounding box center [473, 63] width 657 height 21
paste input "677272191"
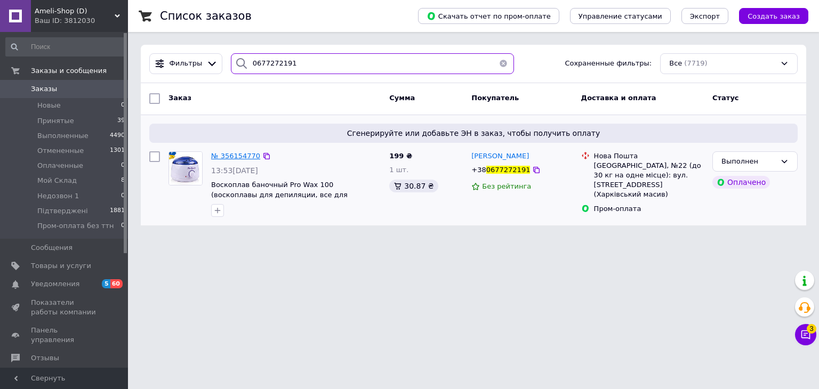
type input "0677272191"
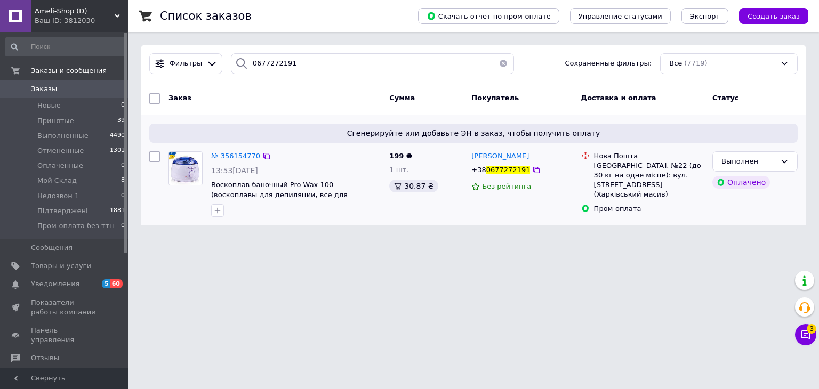
click at [237, 158] on span "№ 356154770" at bounding box center [235, 156] width 49 height 8
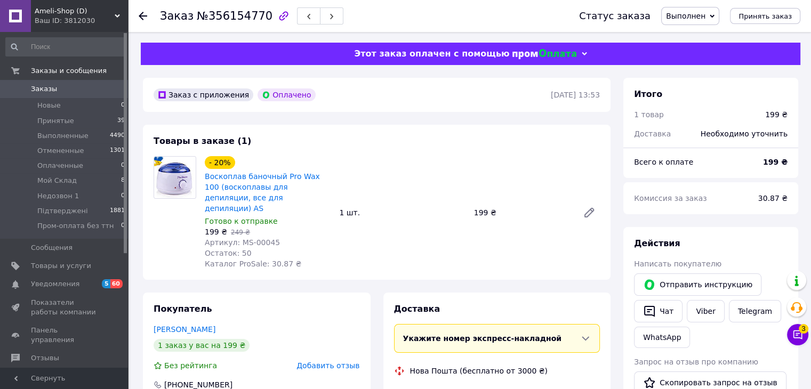
click at [715, 15] on span "Выполнен" at bounding box center [690, 16] width 58 height 18
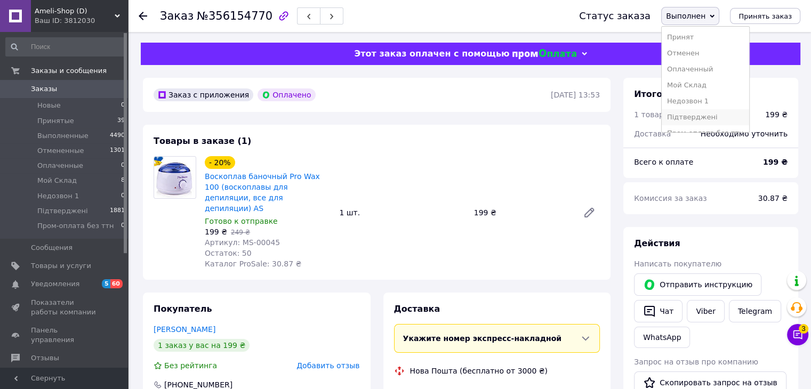
click at [715, 118] on li "Підтверджені" at bounding box center [705, 117] width 87 height 16
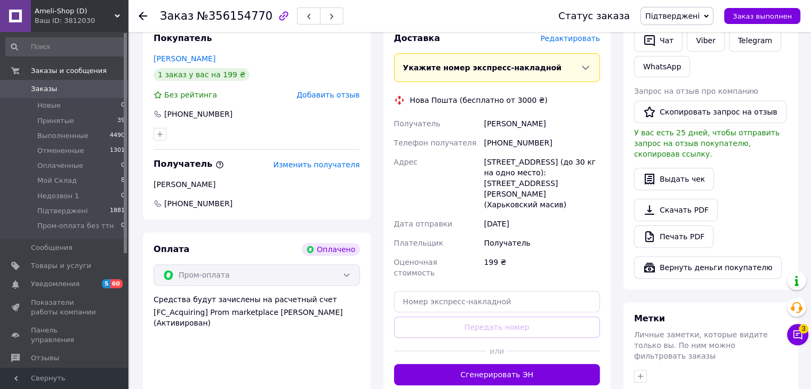
scroll to position [278, 0]
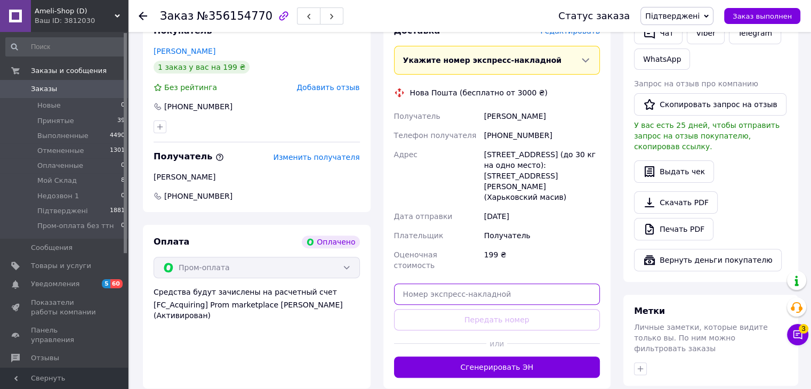
click at [467, 284] on input "text" at bounding box center [497, 294] width 206 height 21
paste input "20451221982789"
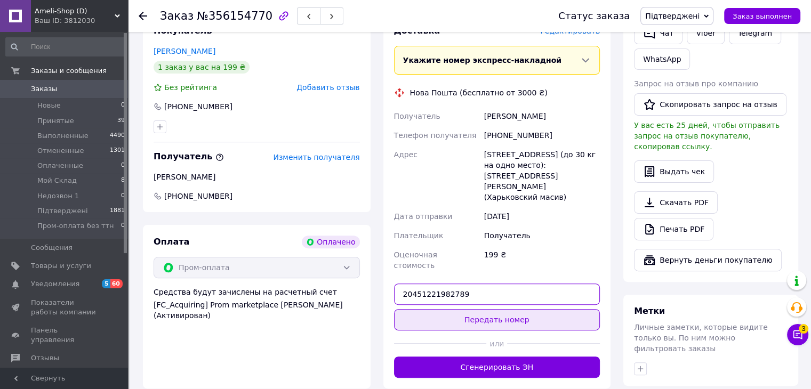
type input "20451221982789"
click at [485, 309] on button "Передать номер" at bounding box center [497, 319] width 206 height 21
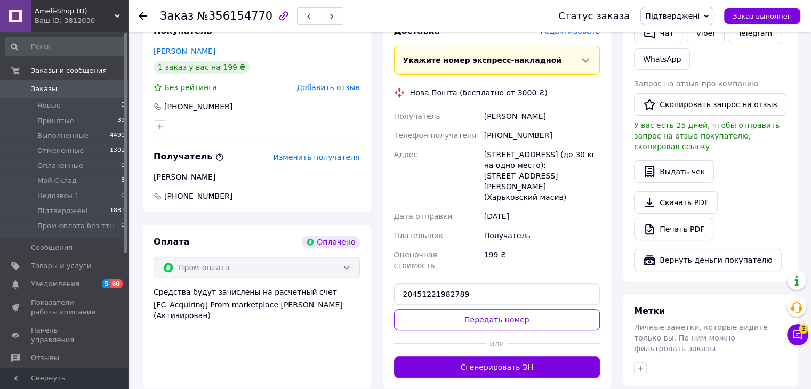
drag, startPoint x: 260, startPoint y: 15, endPoint x: 199, endPoint y: 18, distance: 61.4
click at [206, 18] on div "Заказ №356154770" at bounding box center [251, 16] width 183 height 18
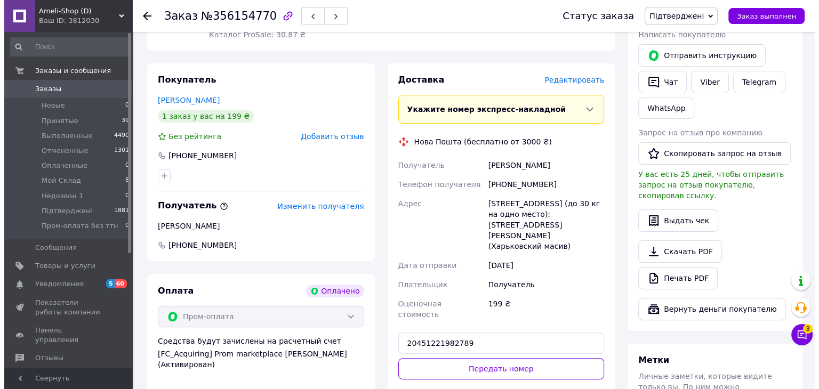
scroll to position [225, 0]
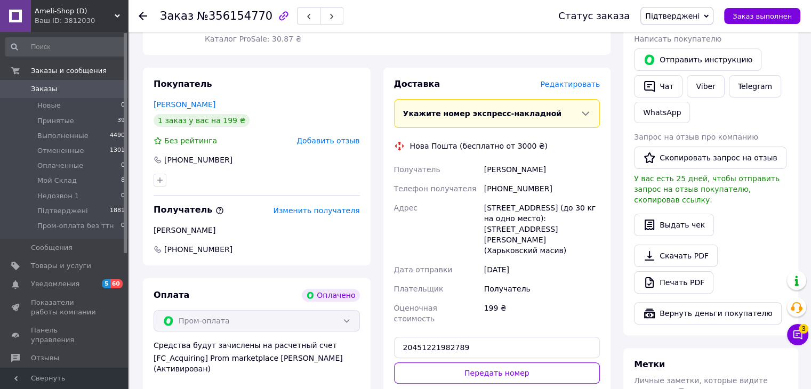
click at [590, 80] on span "Редактировать" at bounding box center [570, 84] width 60 height 9
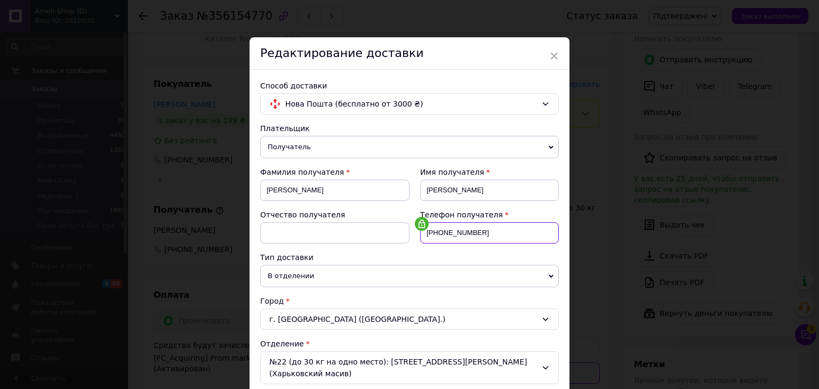
drag, startPoint x: 498, startPoint y: 224, endPoint x: 436, endPoint y: 229, distance: 61.5
click at [436, 229] on input "+380987146710" at bounding box center [489, 232] width 139 height 21
click at [440, 229] on input "+380987146710" at bounding box center [489, 232] width 139 height 21
drag, startPoint x: 482, startPoint y: 233, endPoint x: 439, endPoint y: 234, distance: 42.1
click at [439, 234] on input "+380987146710" at bounding box center [489, 232] width 139 height 21
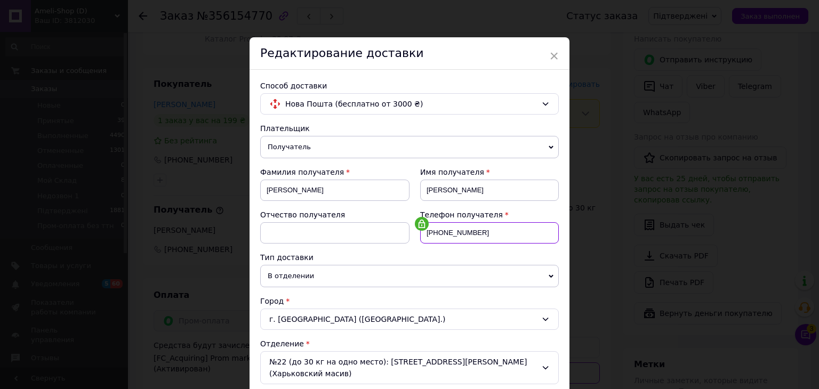
click at [481, 236] on input "+380987146710" at bounding box center [489, 232] width 139 height 21
click at [481, 235] on input "+380987146710" at bounding box center [489, 232] width 139 height 21
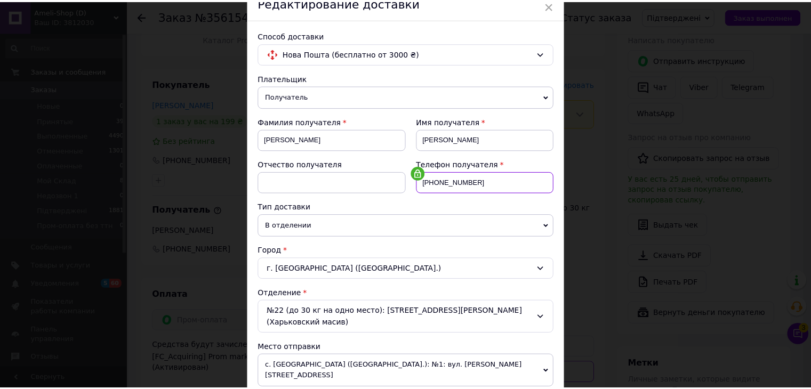
scroll to position [0, 0]
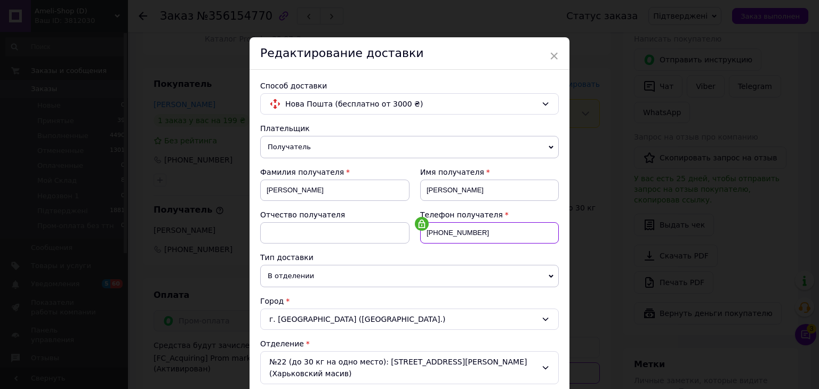
click at [480, 235] on input "+380987146710" at bounding box center [489, 232] width 139 height 21
drag, startPoint x: 478, startPoint y: 234, endPoint x: 437, endPoint y: 235, distance: 41.1
click at [437, 235] on input "+380987146710" at bounding box center [489, 232] width 139 height 21
click at [420, 222] on use at bounding box center [422, 224] width 6 height 9
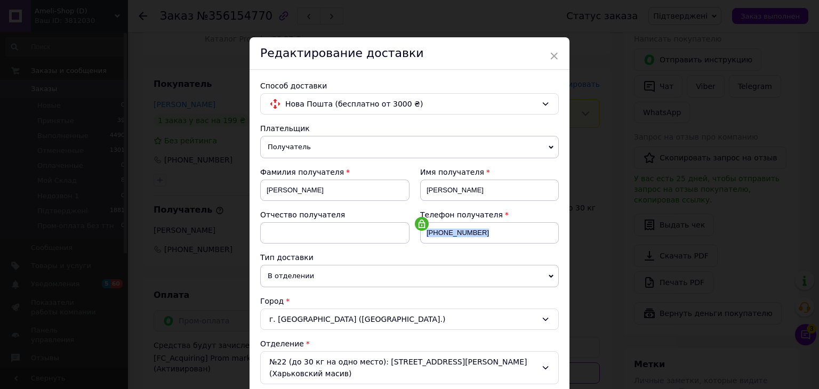
click at [420, 222] on use at bounding box center [422, 224] width 6 height 9
click at [479, 231] on input "+380987146710" at bounding box center [489, 232] width 139 height 21
click at [550, 55] on span "×" at bounding box center [554, 56] width 10 height 18
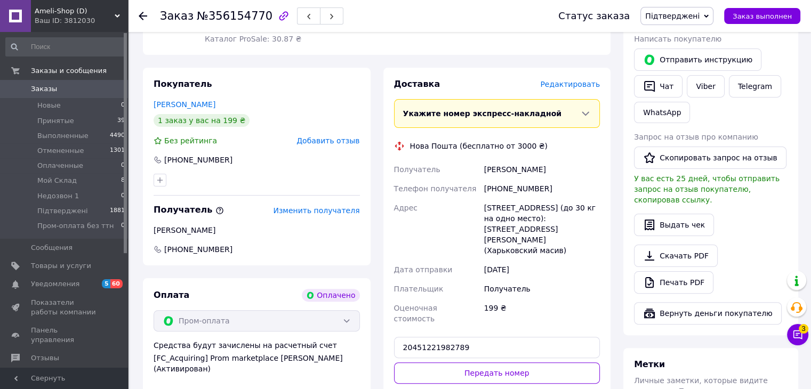
click at [574, 179] on div "+380987146710" at bounding box center [542, 188] width 120 height 19
click at [580, 80] on span "Редактировать" at bounding box center [570, 84] width 60 height 9
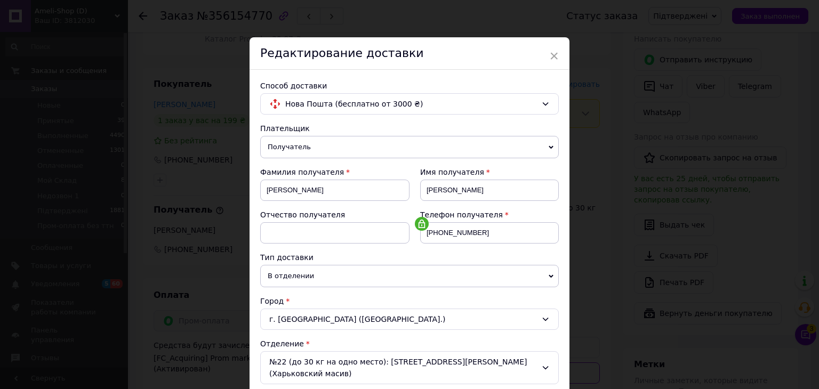
click at [419, 221] on icon at bounding box center [422, 224] width 9 height 9
click at [470, 227] on input "+380987146710" at bounding box center [489, 232] width 139 height 21
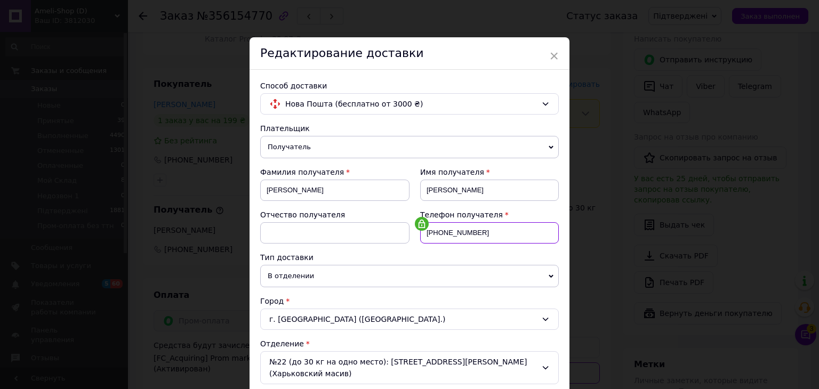
click at [470, 227] on input "+380987146710" at bounding box center [489, 232] width 139 height 21
click at [487, 228] on input "+380987146710" at bounding box center [489, 232] width 139 height 21
click at [557, 61] on span "×" at bounding box center [554, 56] width 10 height 18
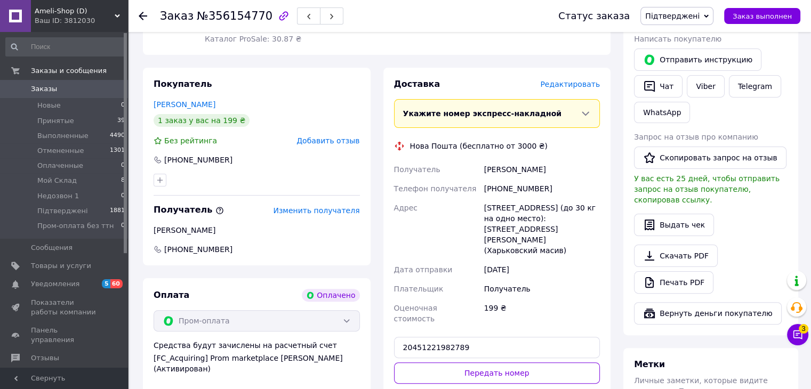
click at [588, 209] on div "г. Киев (Киевская обл.), №22 (до 30 кг на одно место): ул. Ревуцкого, 26 (Харьк…" at bounding box center [542, 229] width 120 height 62
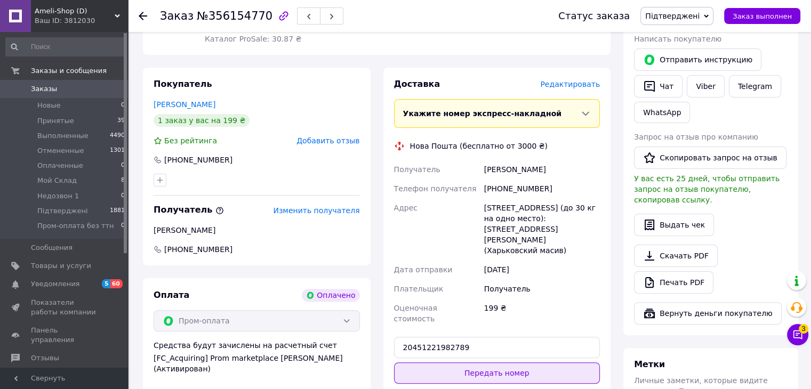
click at [495, 363] on button "Передать номер" at bounding box center [497, 373] width 206 height 21
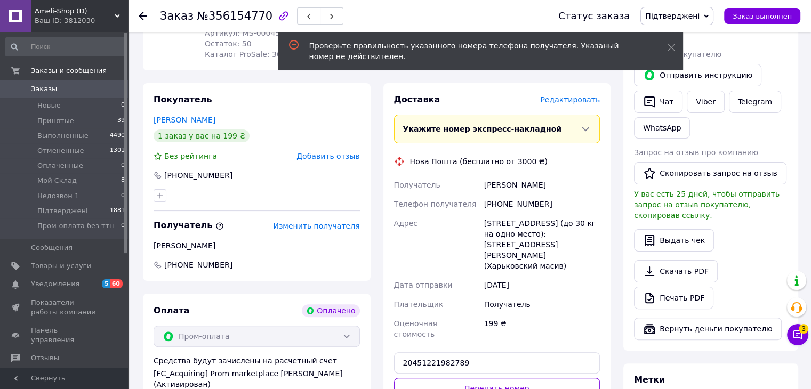
scroll to position [213, 0]
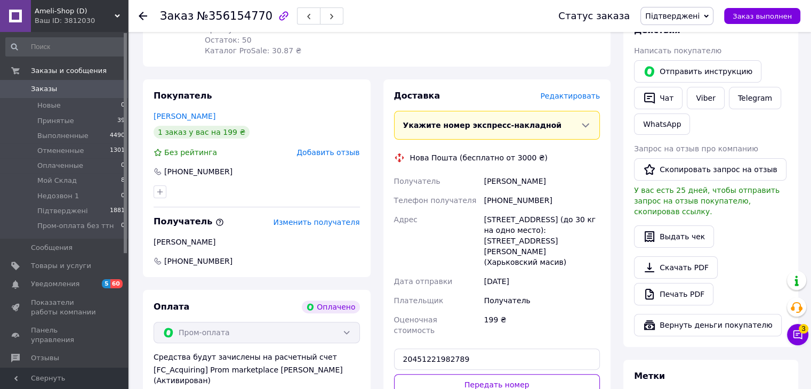
click at [250, 88] on div "Покупатель Кашук Олена 1 заказ у вас на 199 ₴ Без рейтинга Добавить отзыв +3806…" at bounding box center [257, 178] width 228 height 198
drag, startPoint x: 475, startPoint y: 330, endPoint x: 345, endPoint y: 313, distance: 131.8
click at [346, 318] on div "Покупатель Кашук Олена 1 заказ у вас на 199 ₴ Без рейтинга Добавить отзыв +3806…" at bounding box center [377, 266] width 481 height 374
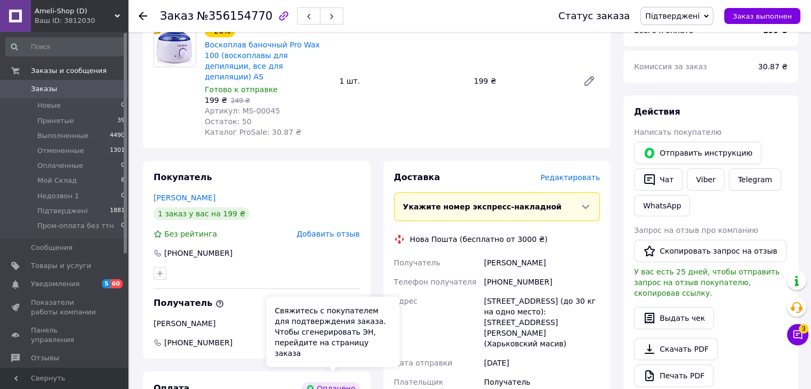
scroll to position [0, 0]
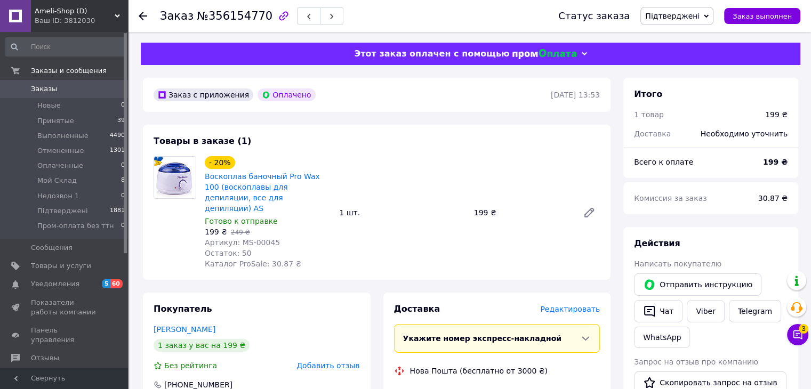
click at [145, 15] on use at bounding box center [143, 16] width 9 height 9
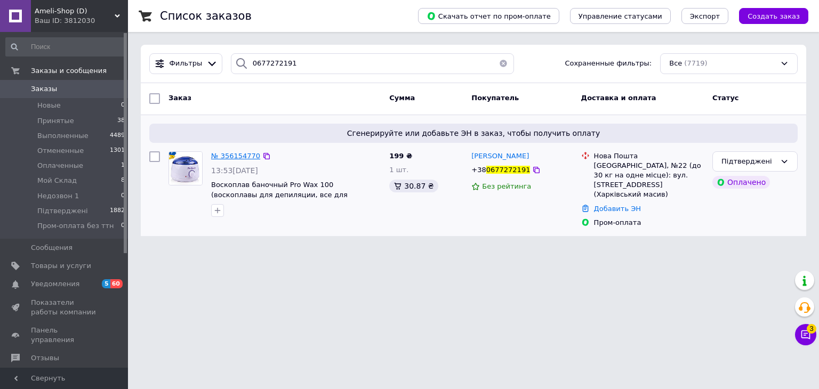
click at [239, 154] on span "№ 356154770" at bounding box center [235, 156] width 49 height 8
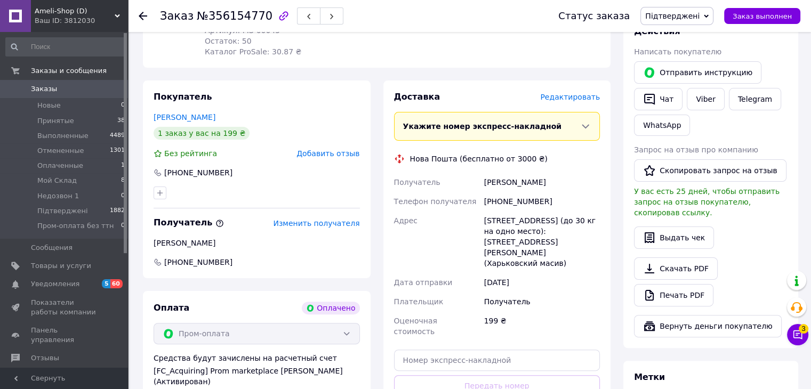
scroll to position [213, 0]
click at [668, 13] on span "Підтверджені" at bounding box center [672, 16] width 54 height 9
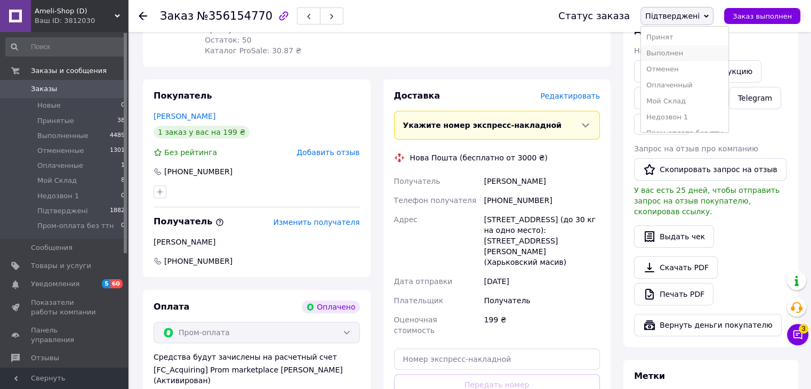
click at [695, 57] on li "Выполнен" at bounding box center [684, 53] width 87 height 16
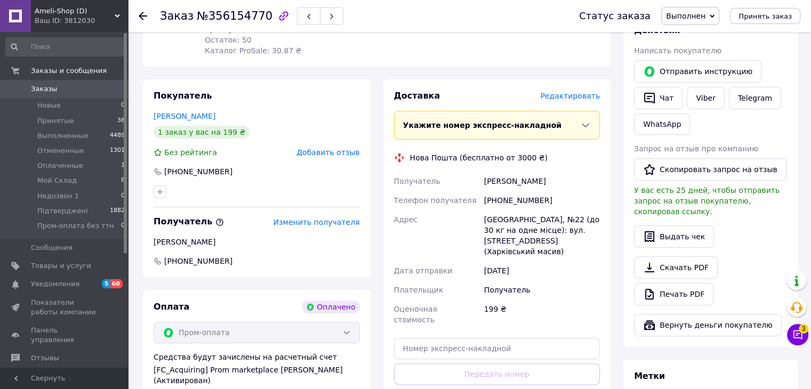
click at [145, 17] on icon at bounding box center [143, 16] width 9 height 9
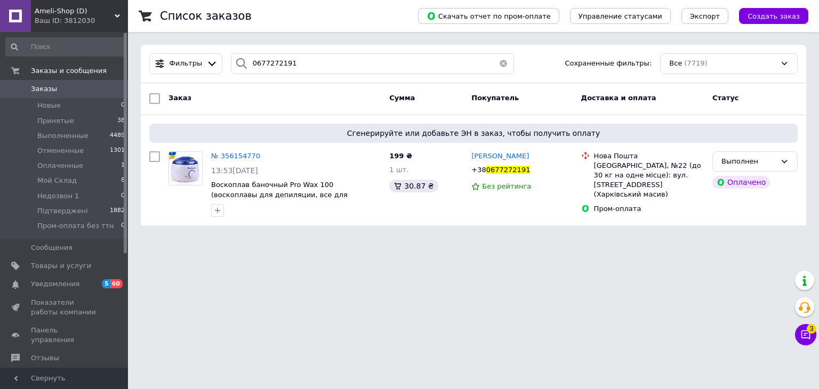
drag, startPoint x: 264, startPoint y: 274, endPoint x: 268, endPoint y: 263, distance: 11.5
click at [264, 238] on html "Ameli-Shop (D) Ваш ID: 3812030 Сайт Ameli-Shop (D) Кабинет покупателя Проверить…" at bounding box center [409, 119] width 819 height 238
click at [262, 156] on icon at bounding box center [266, 156] width 9 height 9
drag, startPoint x: 84, startPoint y: 13, endPoint x: 32, endPoint y: 15, distance: 52.3
click at [32, 15] on div "Ameli-Shop (D) Ваш ID: 3812030" at bounding box center [79, 16] width 97 height 32
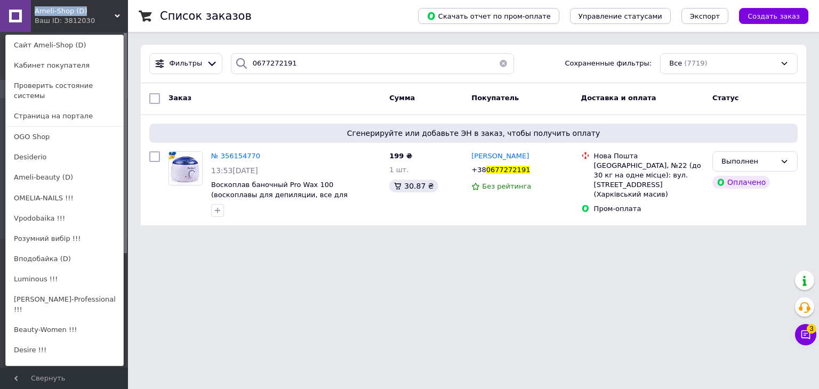
copy span "Ameli-Shop (D)"
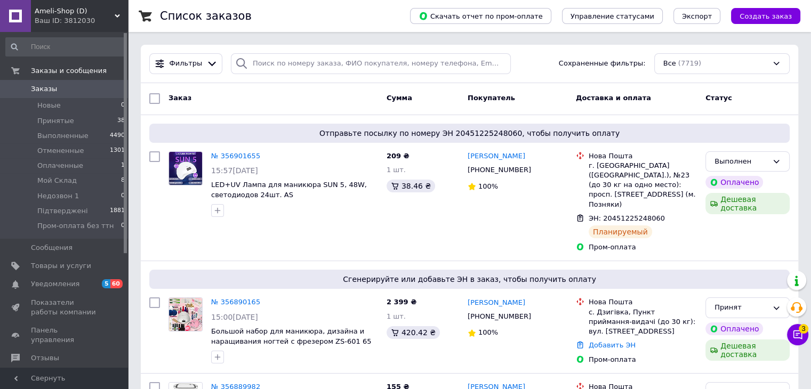
click at [48, 23] on div "Ваш ID: 3812030" at bounding box center [81, 21] width 93 height 10
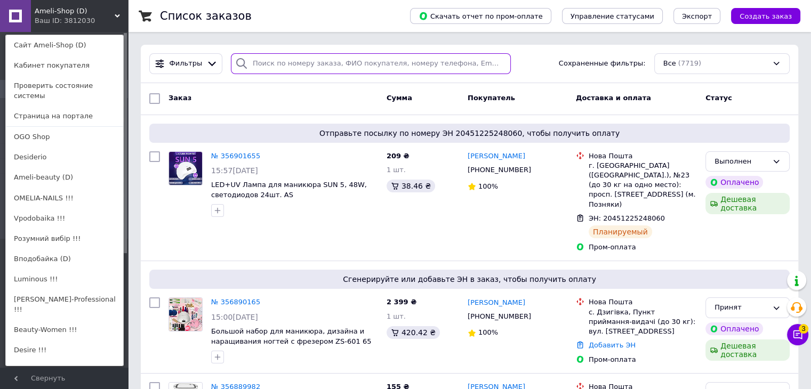
click at [310, 62] on input "search" at bounding box center [371, 63] width 280 height 21
paste input "0677272191"
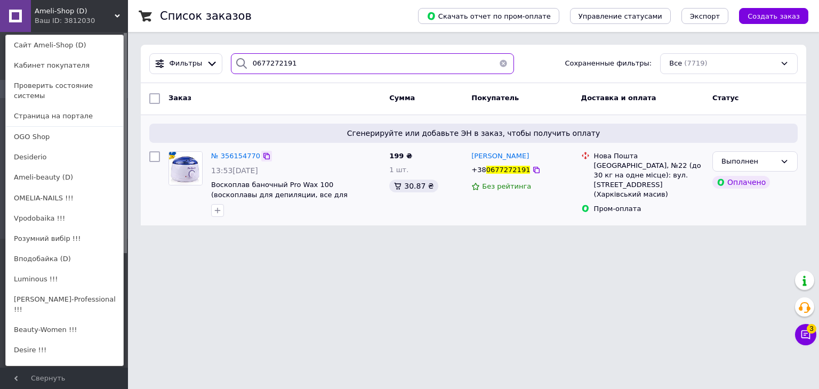
type input "0677272191"
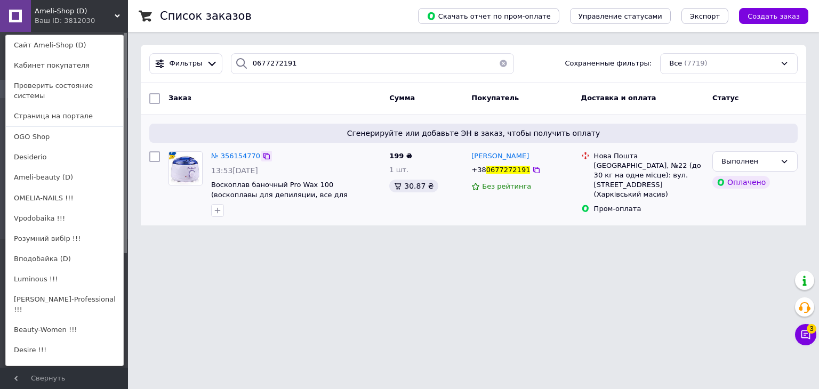
click at [262, 156] on icon at bounding box center [266, 156] width 9 height 9
click at [404, 238] on html "Ameli-Shop (D) Ваш ID: 3812030 Сайт Ameli-Shop (D) Кабинет покупателя Проверить…" at bounding box center [409, 119] width 819 height 238
